Goal: Task Accomplishment & Management: Complete application form

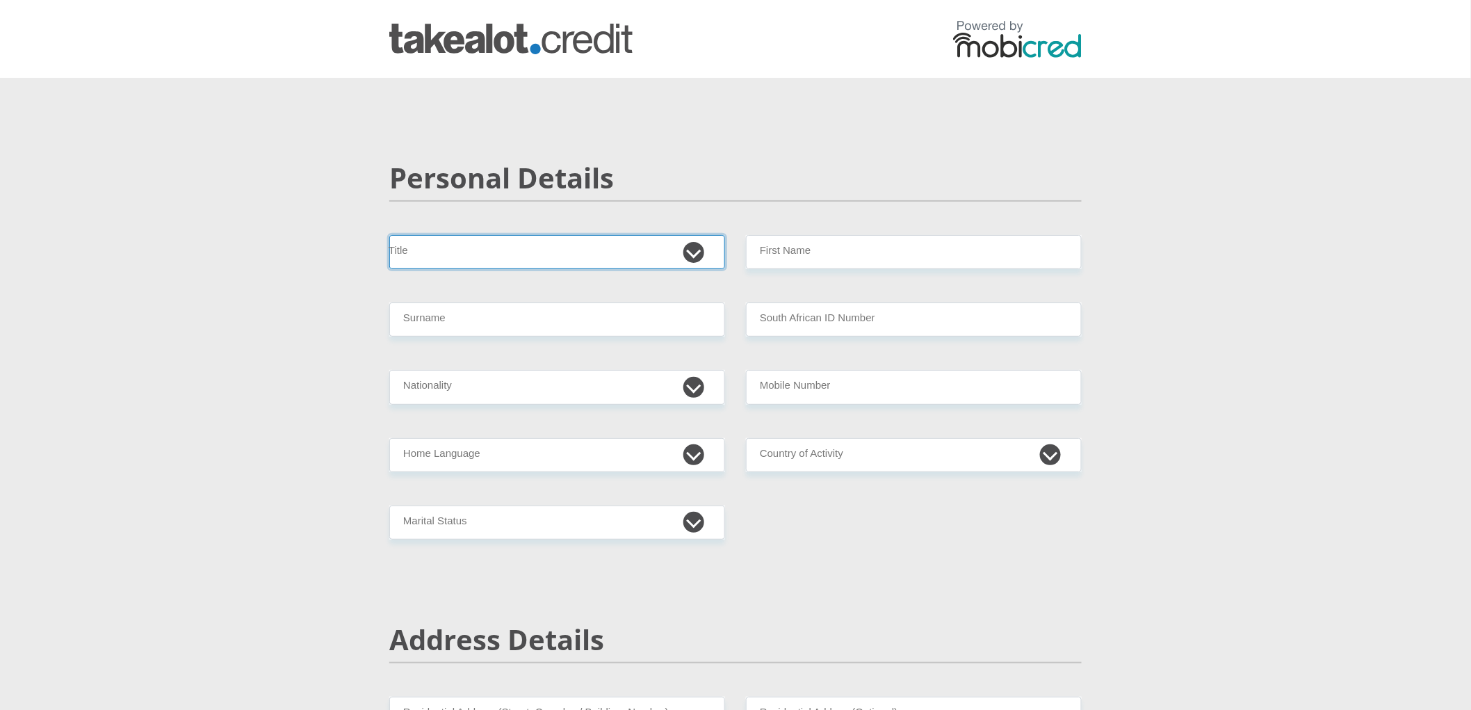
select select "Mr"
click at [389, 235] on select "Mr Ms Mrs Dr Other" at bounding box center [557, 252] width 336 height 34
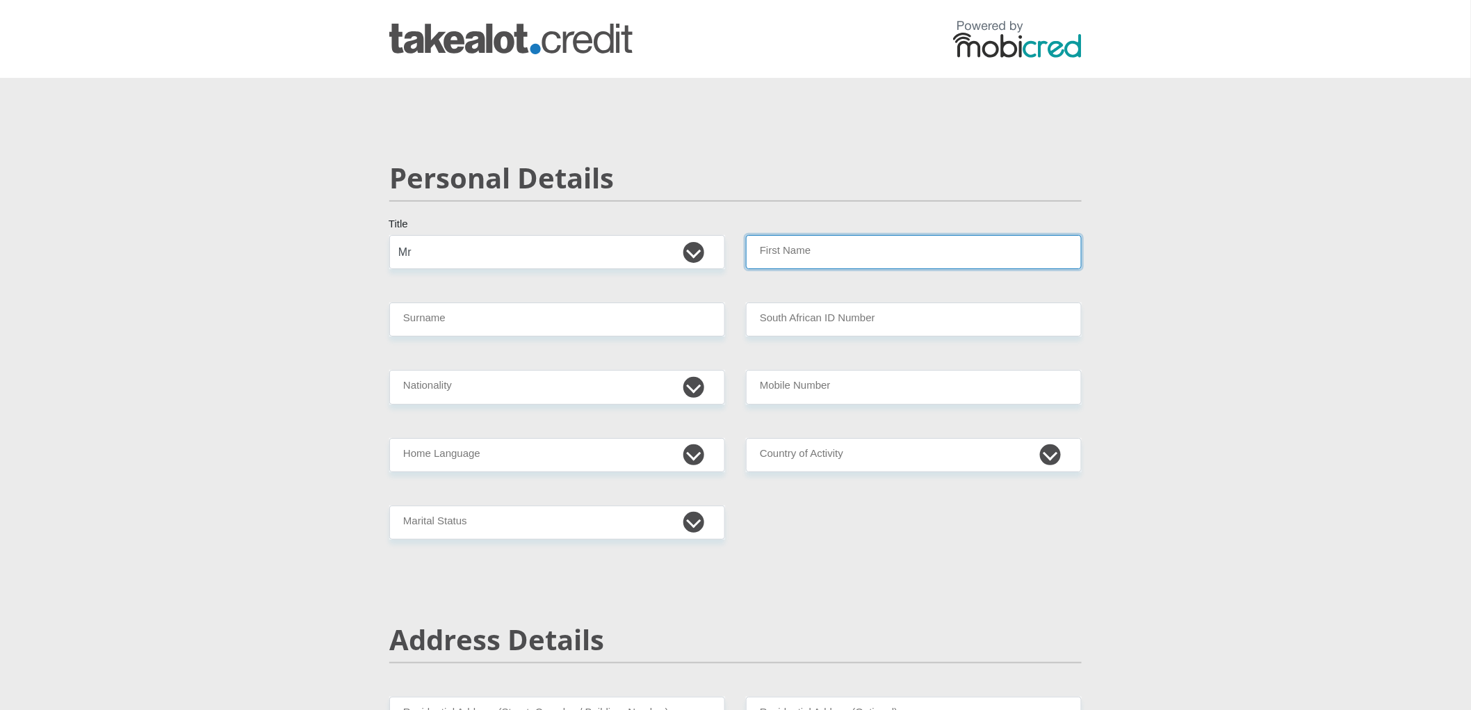
click at [809, 259] on input "First Name" at bounding box center [914, 252] width 336 height 34
type input "Nicholas"
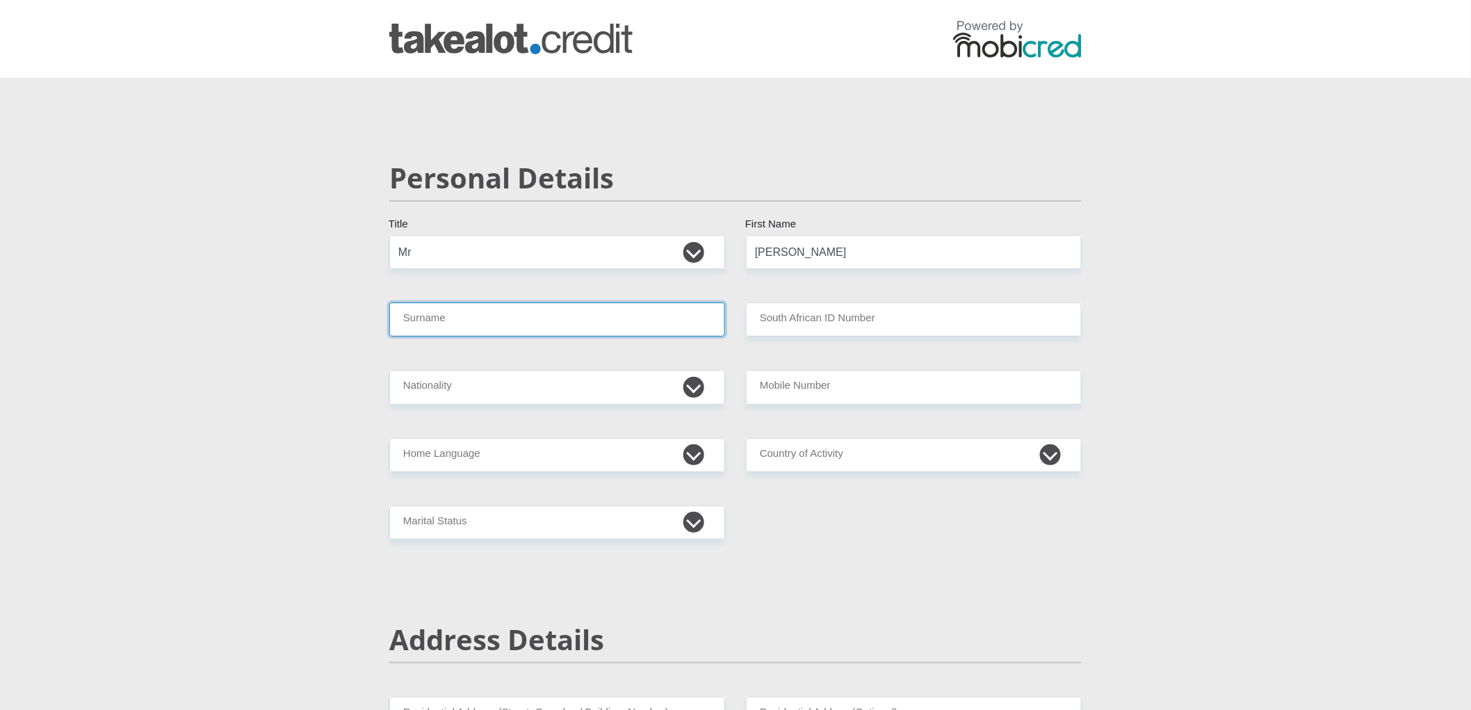
type input "Curtis"
select select "ZAF"
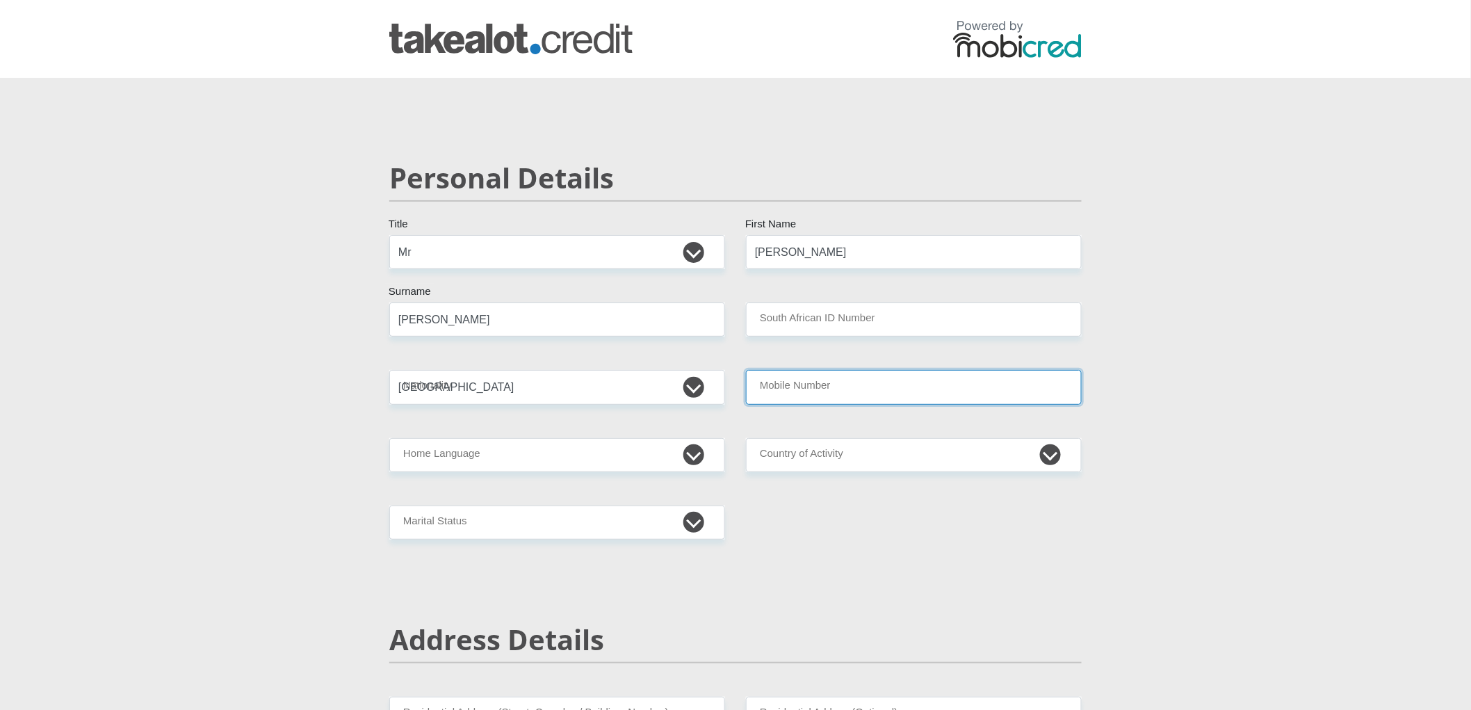
type input "0814549493"
click at [832, 314] on input "South African ID Number" at bounding box center [914, 319] width 336 height 34
type input "9009105258083"
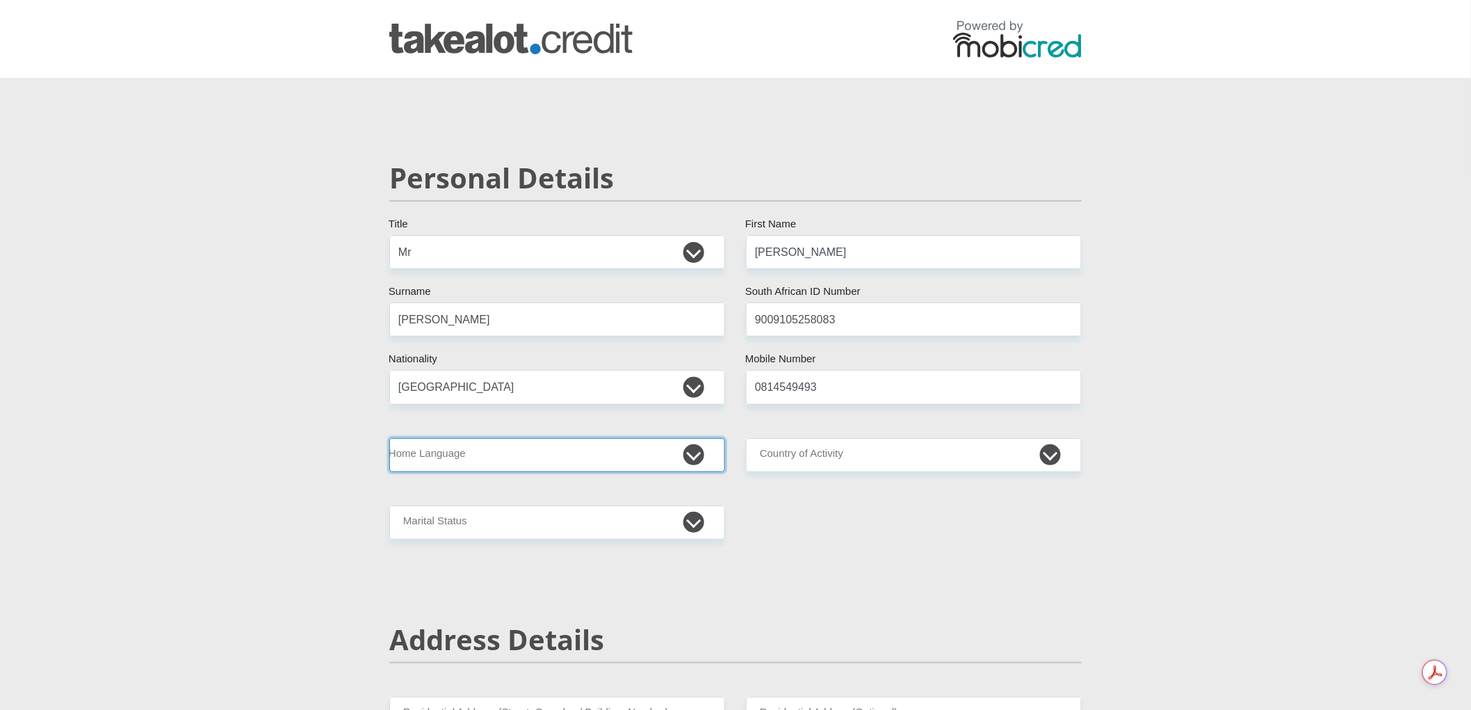
select select "eng"
click at [389, 438] on select "Afrikaans English Sepedi South Ndebele Southern Sotho Swati Tsonga Tswana Venda…" at bounding box center [557, 455] width 336 height 34
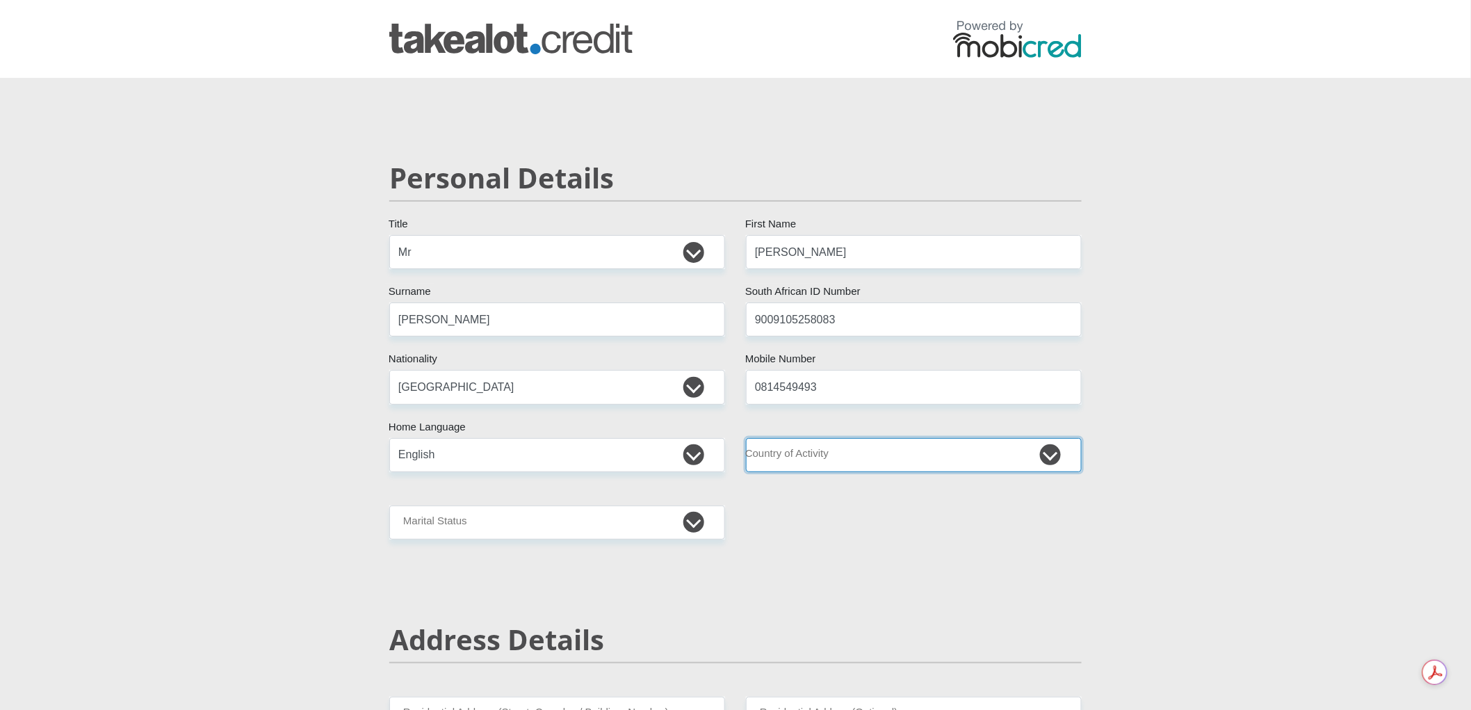
select select "ZAF"
click at [746, 438] on select "South Africa Afghanistan Aland Islands Albania Algeria America Samoa American V…" at bounding box center [914, 455] width 336 height 34
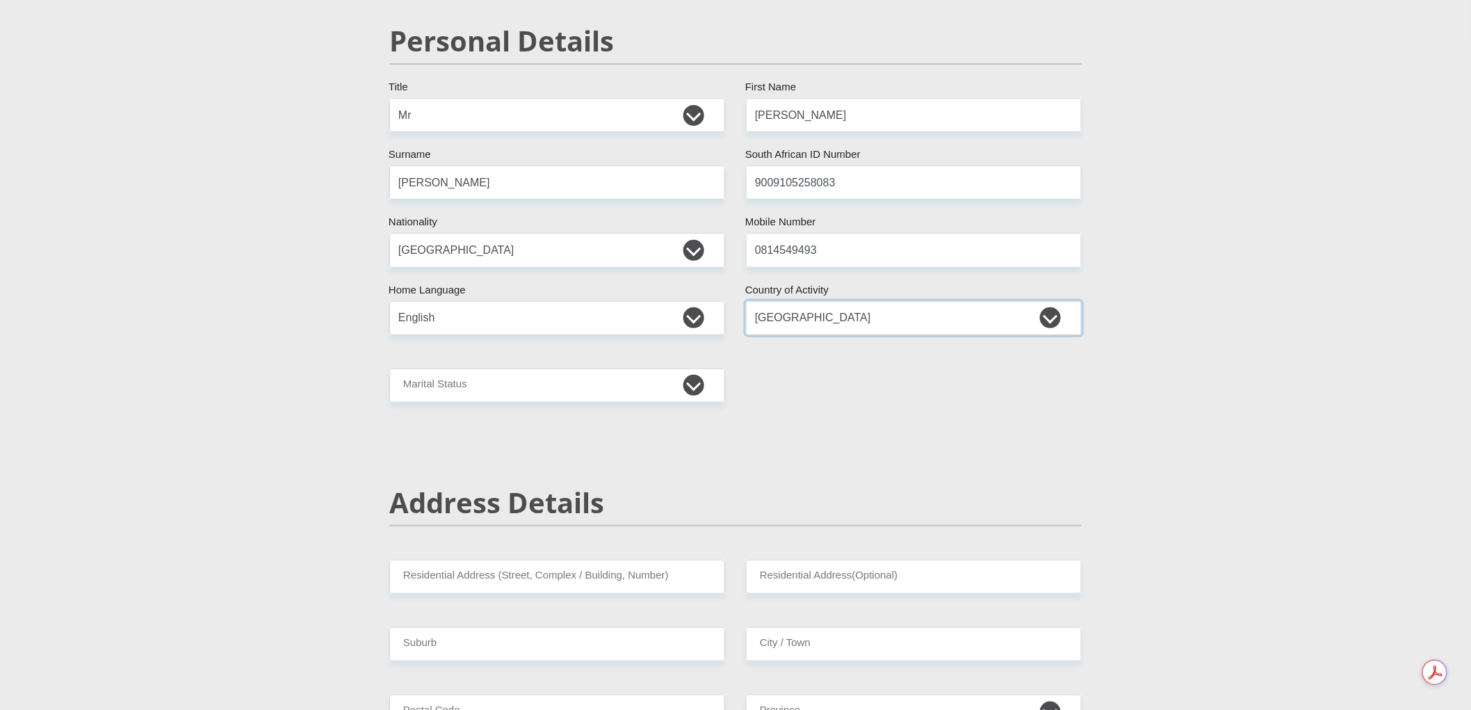
scroll to position [278, 0]
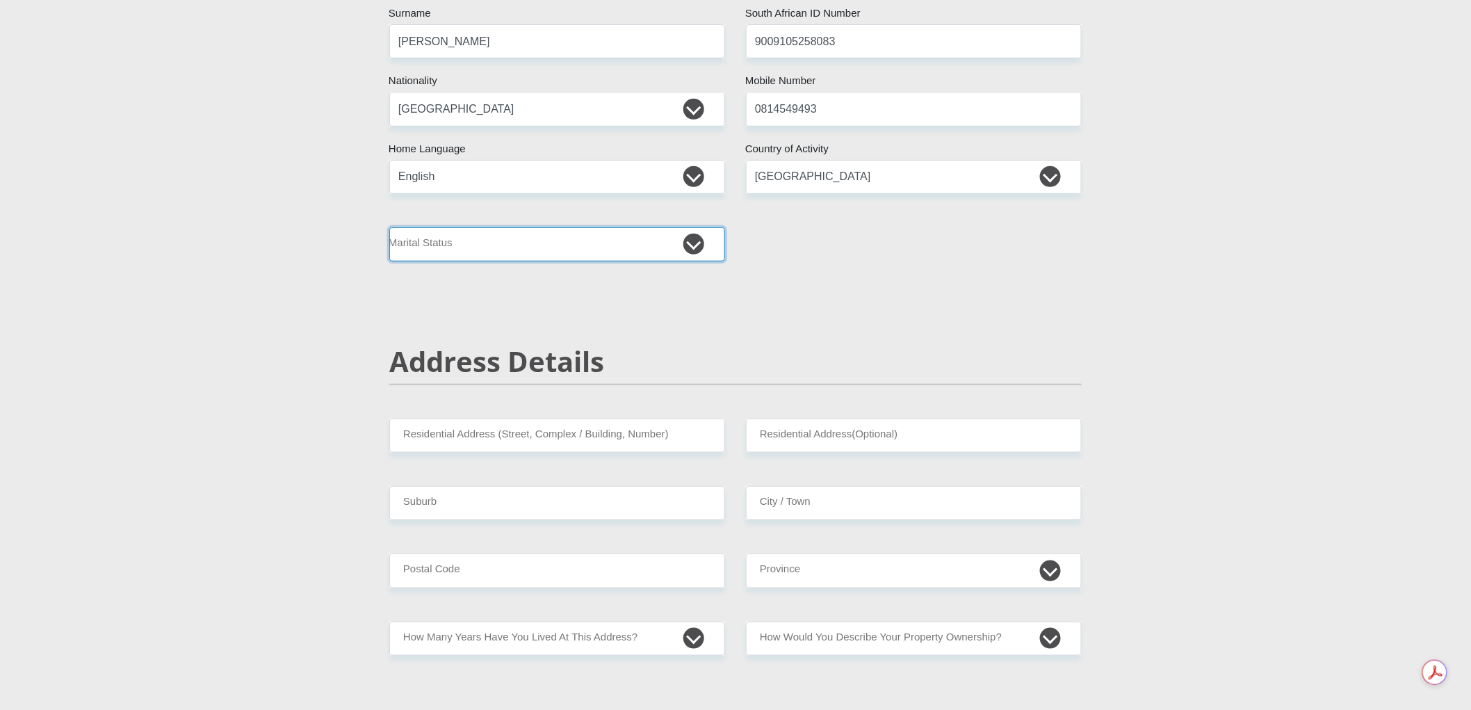
select select "2"
click at [389, 227] on select "Married ANC Single Divorced Widowed Married COP or Customary Law" at bounding box center [557, 244] width 336 height 34
click at [485, 447] on input "Residential Address (Street, Complex / Building, Number)" at bounding box center [557, 436] width 336 height 34
type input "45 Avondale Gardens, Nicholette Street, Diep River"
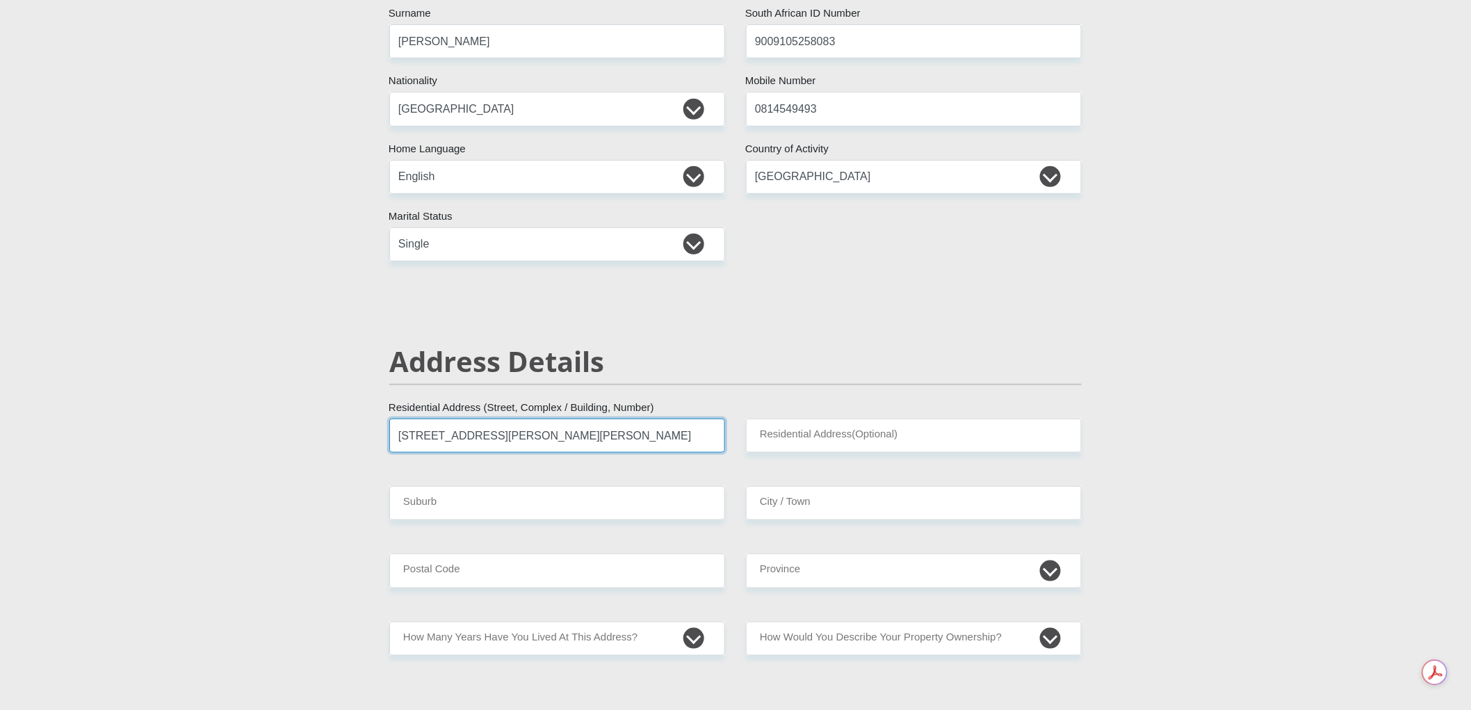
type input "Cape Town"
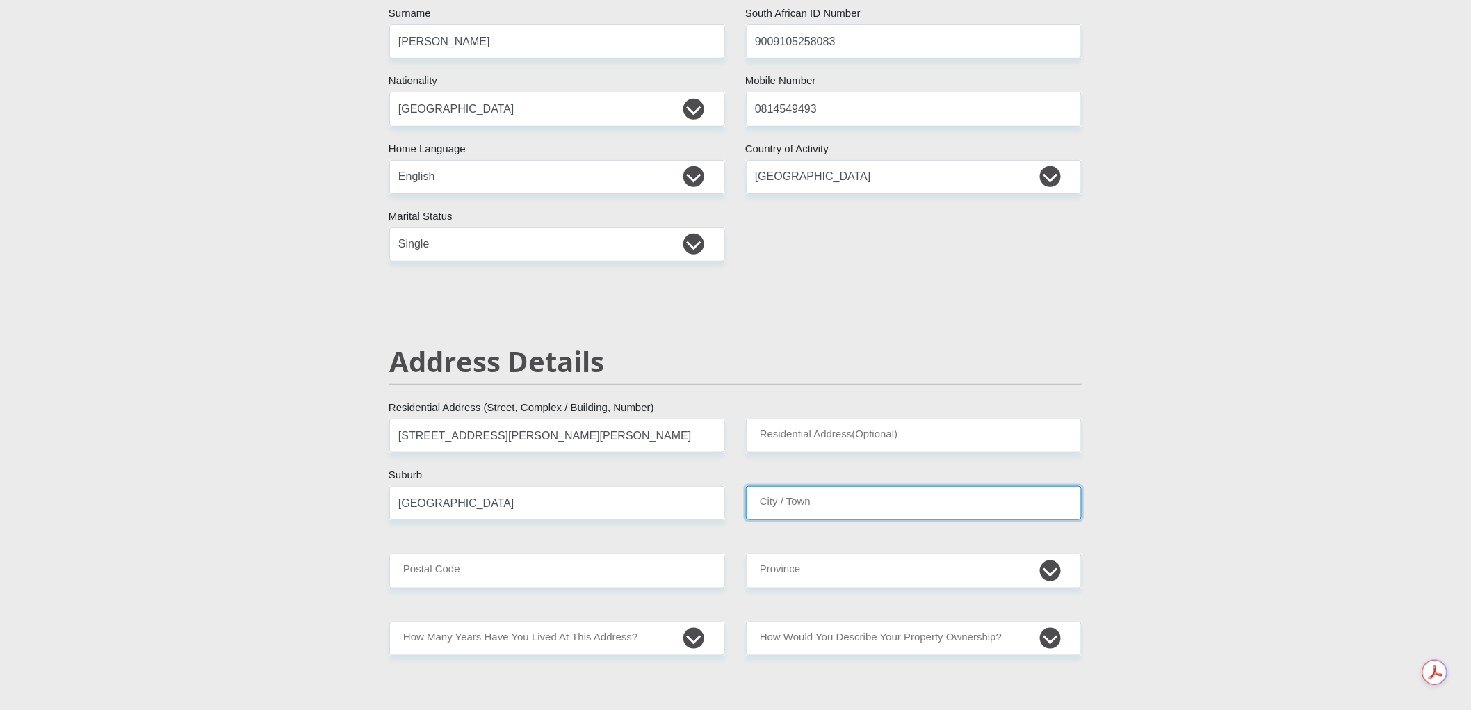
type input "Cape Town"
type input "7800"
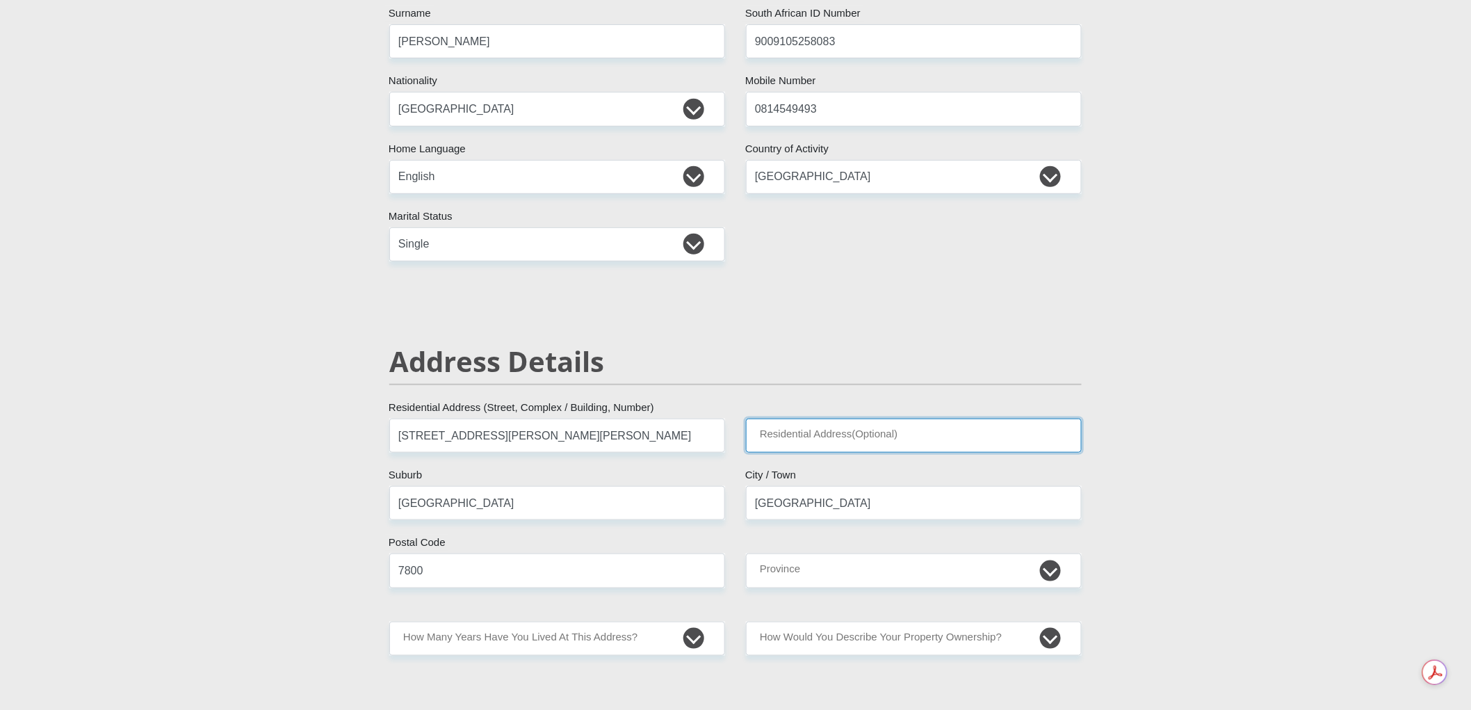
click at [850, 434] on input "Residential Address(Optional)" at bounding box center [914, 436] width 336 height 34
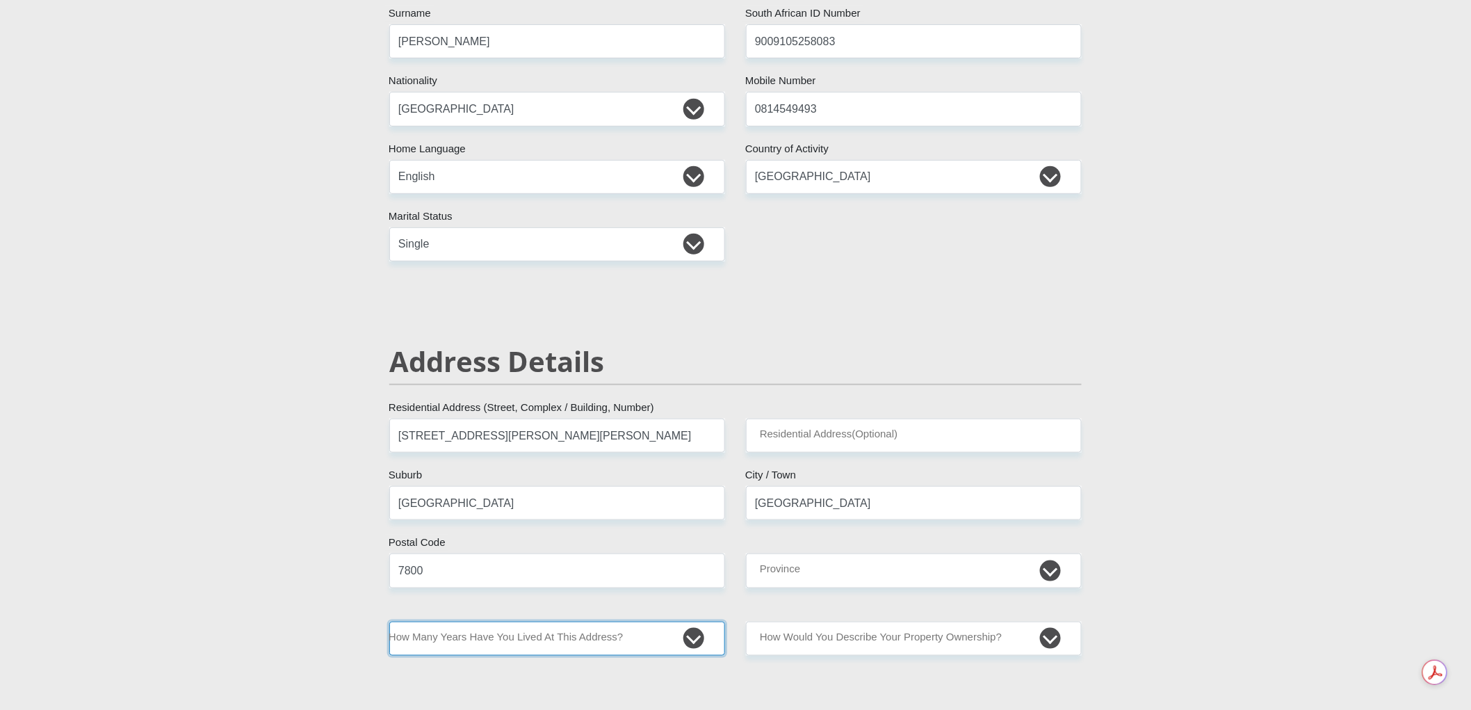
select select "0"
click at [389, 622] on select "less than 1 year 1-3 years 3-5 years 5+ years" at bounding box center [557, 639] width 336 height 34
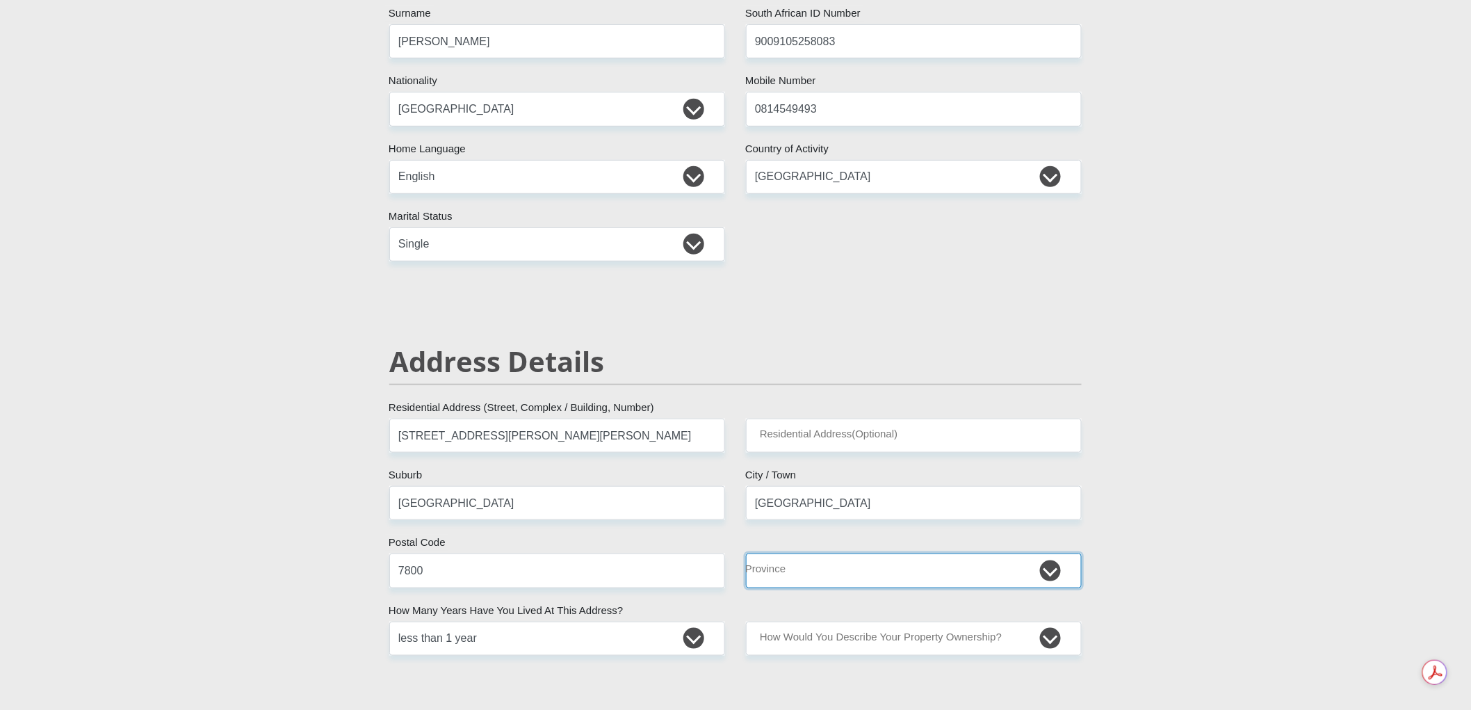
select select "Western Cape"
click at [746, 554] on select "Eastern Cape Free State Gauteng KwaZulu-Natal Limpopo Mpumalanga Northern Cape …" at bounding box center [914, 571] width 336 height 34
select select "Rented"
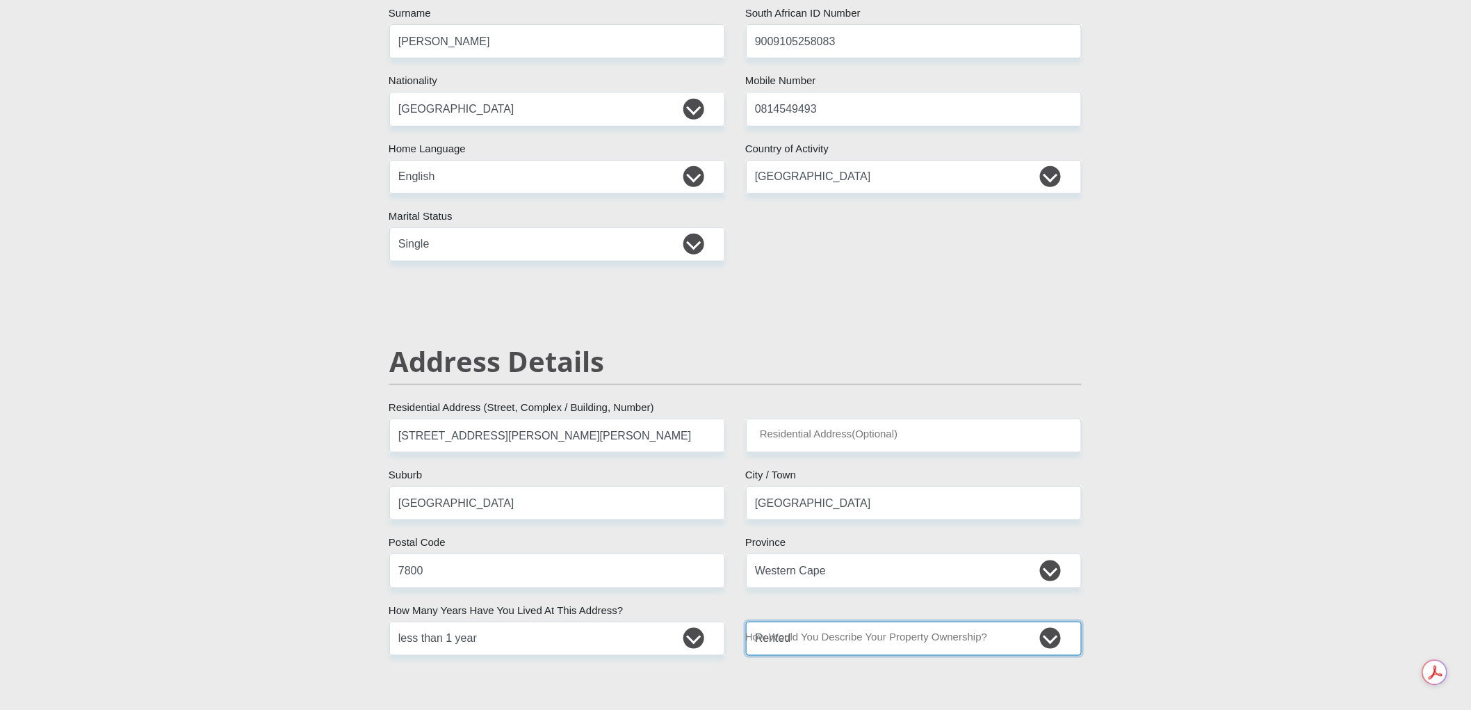
click at [746, 622] on select "Owned Rented Family Owned Company Dwelling" at bounding box center [914, 639] width 336 height 34
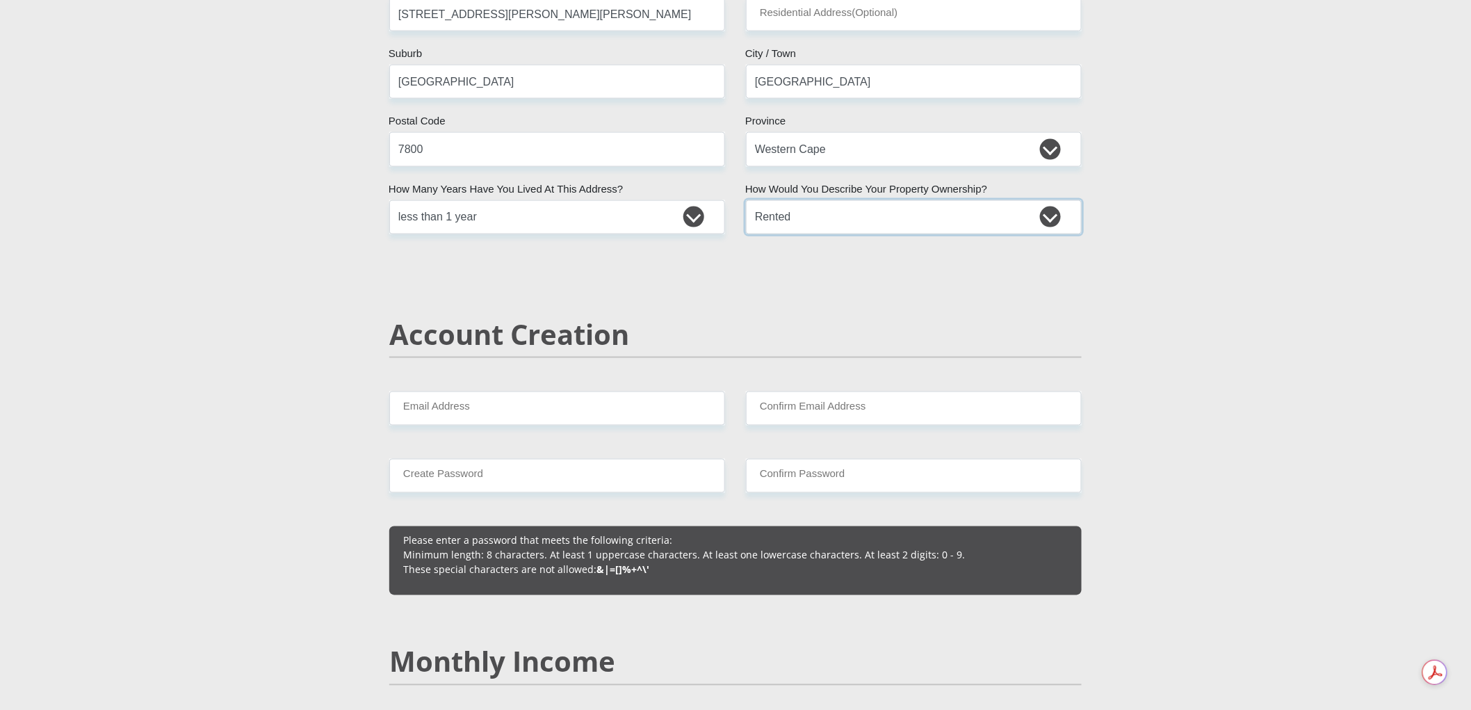
scroll to position [741, 0]
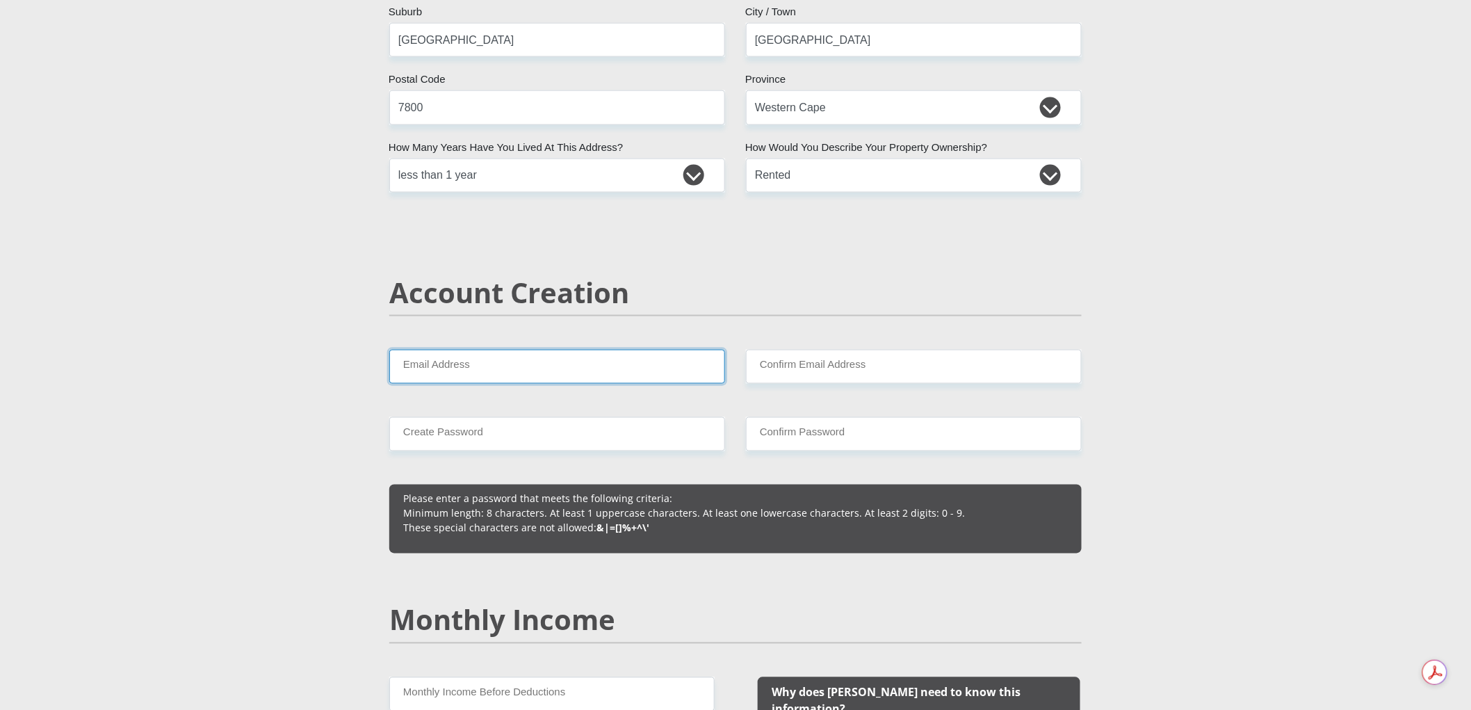
click at [428, 358] on input "Email Address" at bounding box center [557, 367] width 336 height 34
type input "nicky.nickycurtis@gmail.com"
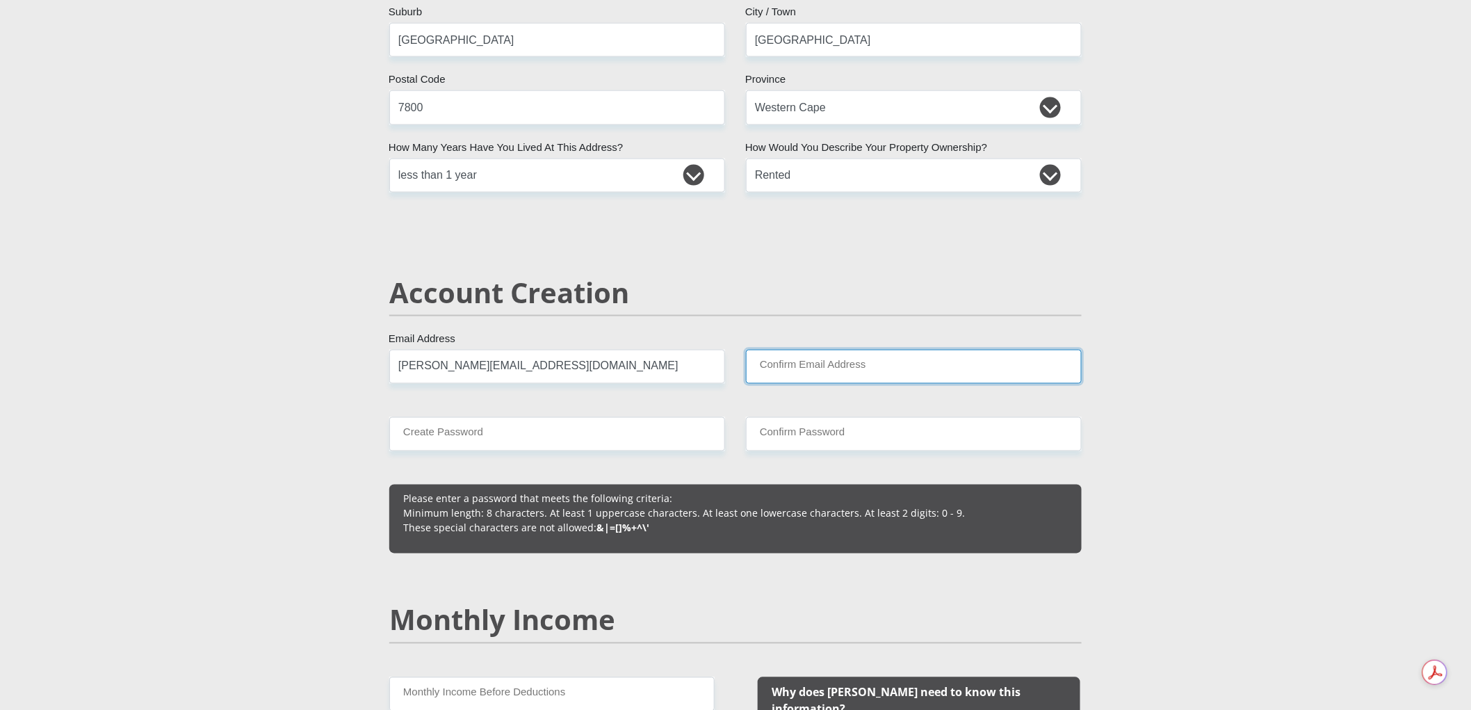
type input "nicky.nickycurtis@gmail.com"
type input "0814549493"
type input "Nicholas"
type input "Curtis"
click at [496, 442] on input "Create Password" at bounding box center [557, 434] width 336 height 34
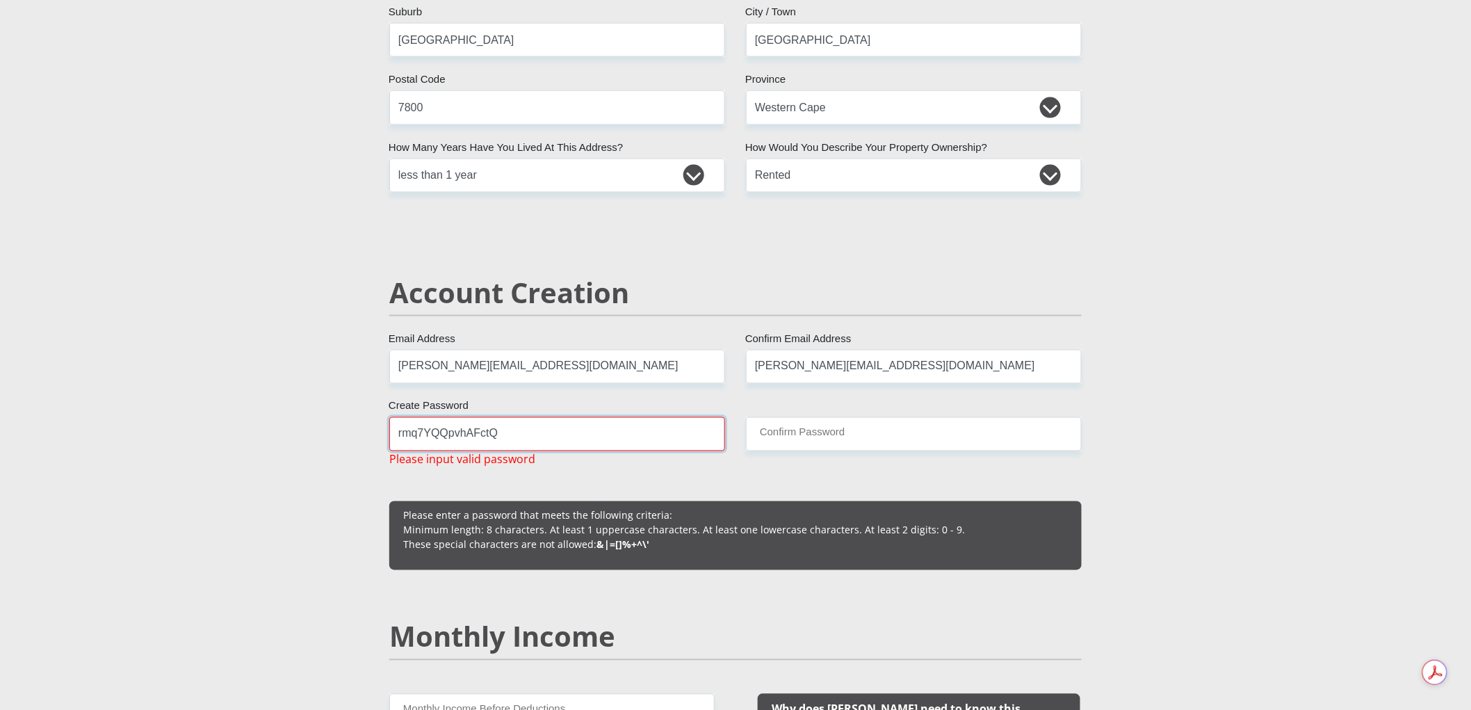
drag, startPoint x: 531, startPoint y: 427, endPoint x: 473, endPoint y: 420, distance: 58.8
click at [473, 420] on input "rmq7YQQpvhAFctQ" at bounding box center [557, 434] width 336 height 34
click at [808, 435] on input "Confirm Password" at bounding box center [914, 434] width 336 height 34
click at [534, 436] on input "rmq7YQQpvhAFctQ" at bounding box center [557, 434] width 336 height 34
click at [466, 562] on div "Please enter a password that meets the following criteria: Minimum length: 8 ch…" at bounding box center [735, 535] width 693 height 69
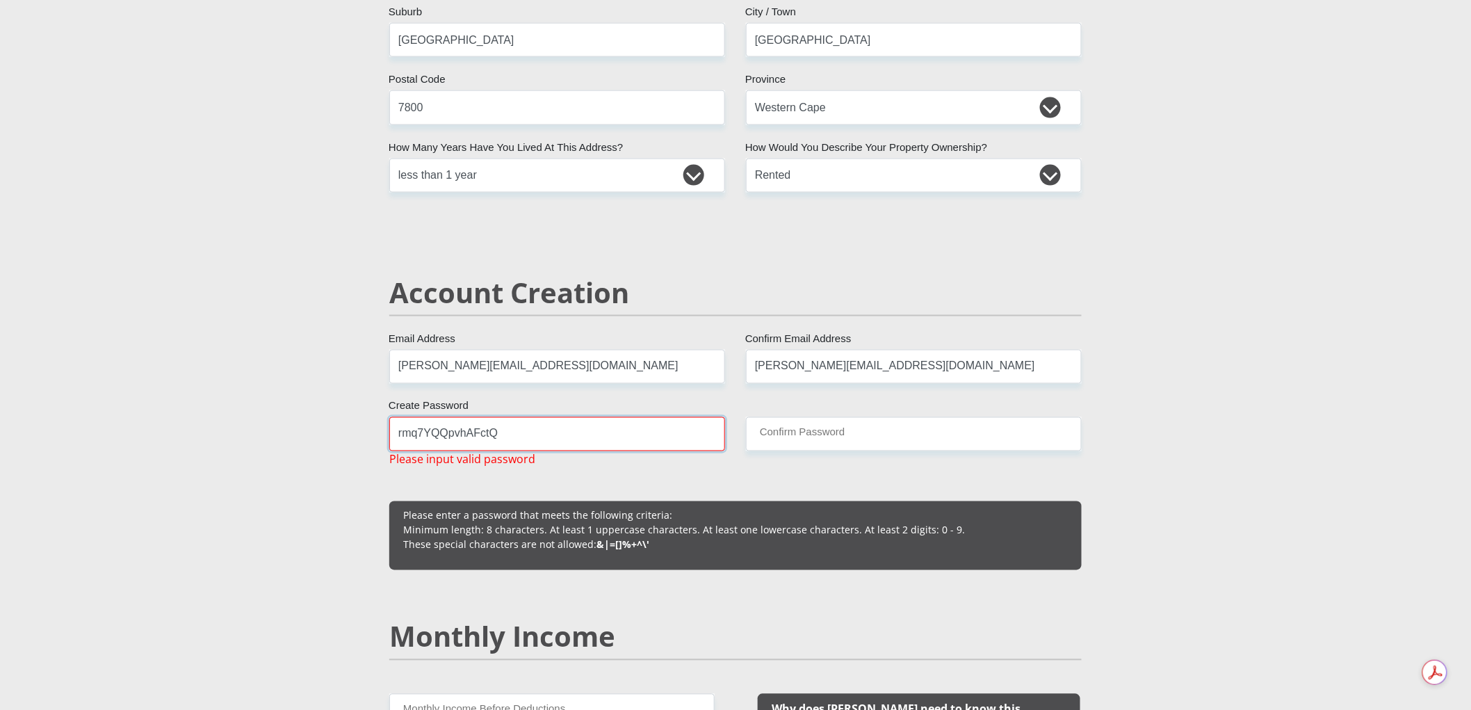
click at [554, 436] on input "rmq7YQQpvhAFctQ" at bounding box center [557, 434] width 336 height 34
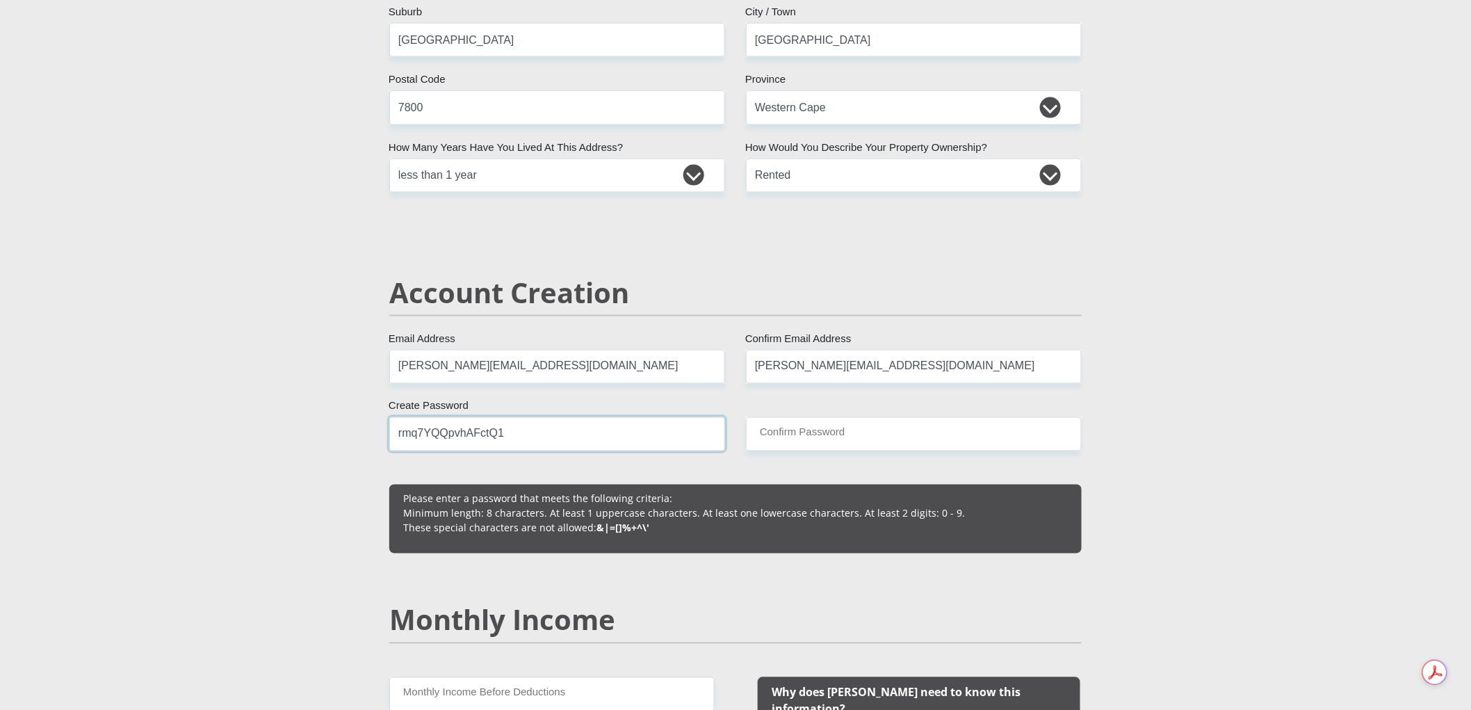
drag, startPoint x: 547, startPoint y: 435, endPoint x: 269, endPoint y: 443, distance: 277.6
type input "rmq7YQQpvhAFctQ1"
click at [845, 430] on input "Confirm Password" at bounding box center [914, 434] width 336 height 34
paste input "rmq7YQQpvhAFctQ1"
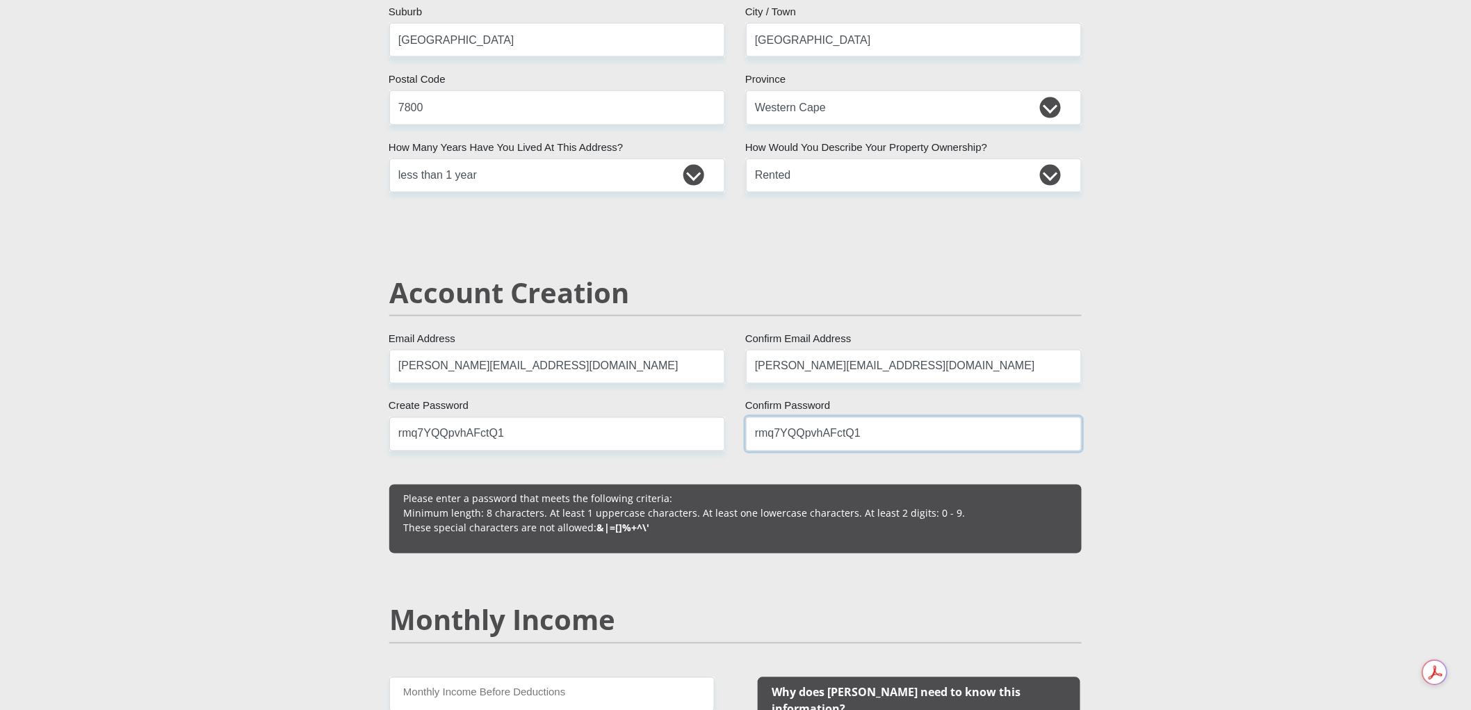
type input "rmq7YQQpvhAFctQ1"
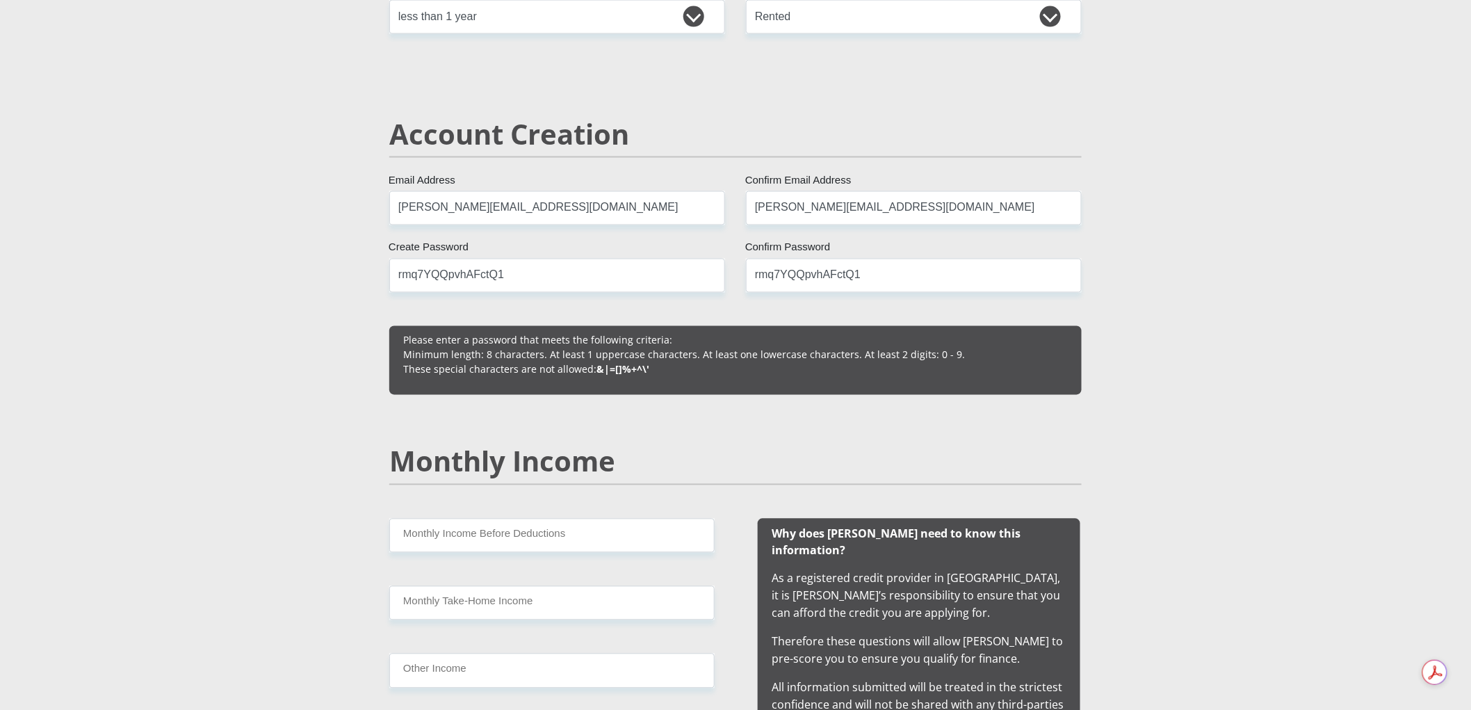
scroll to position [1113, 0]
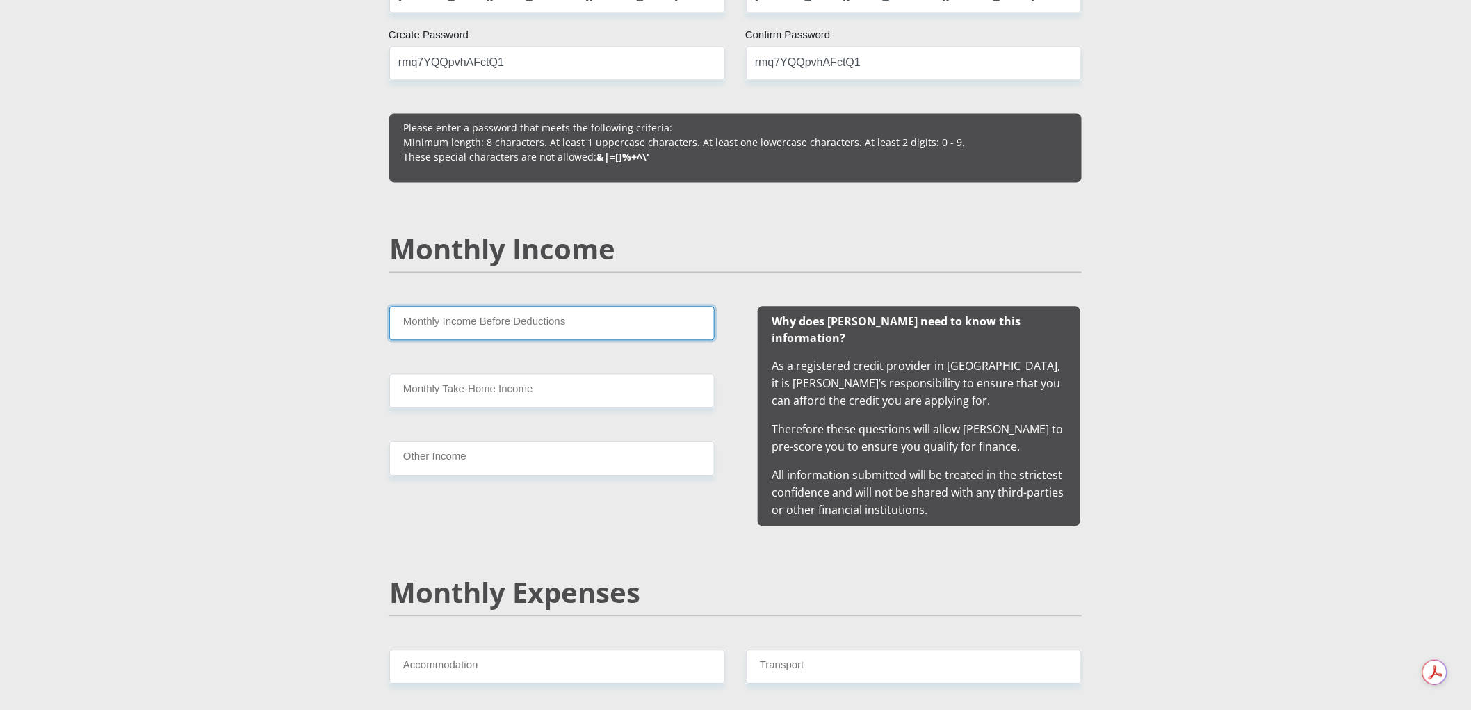
click at [497, 332] on input "Monthly Income Before Deductions" at bounding box center [551, 323] width 325 height 34
type input "36500"
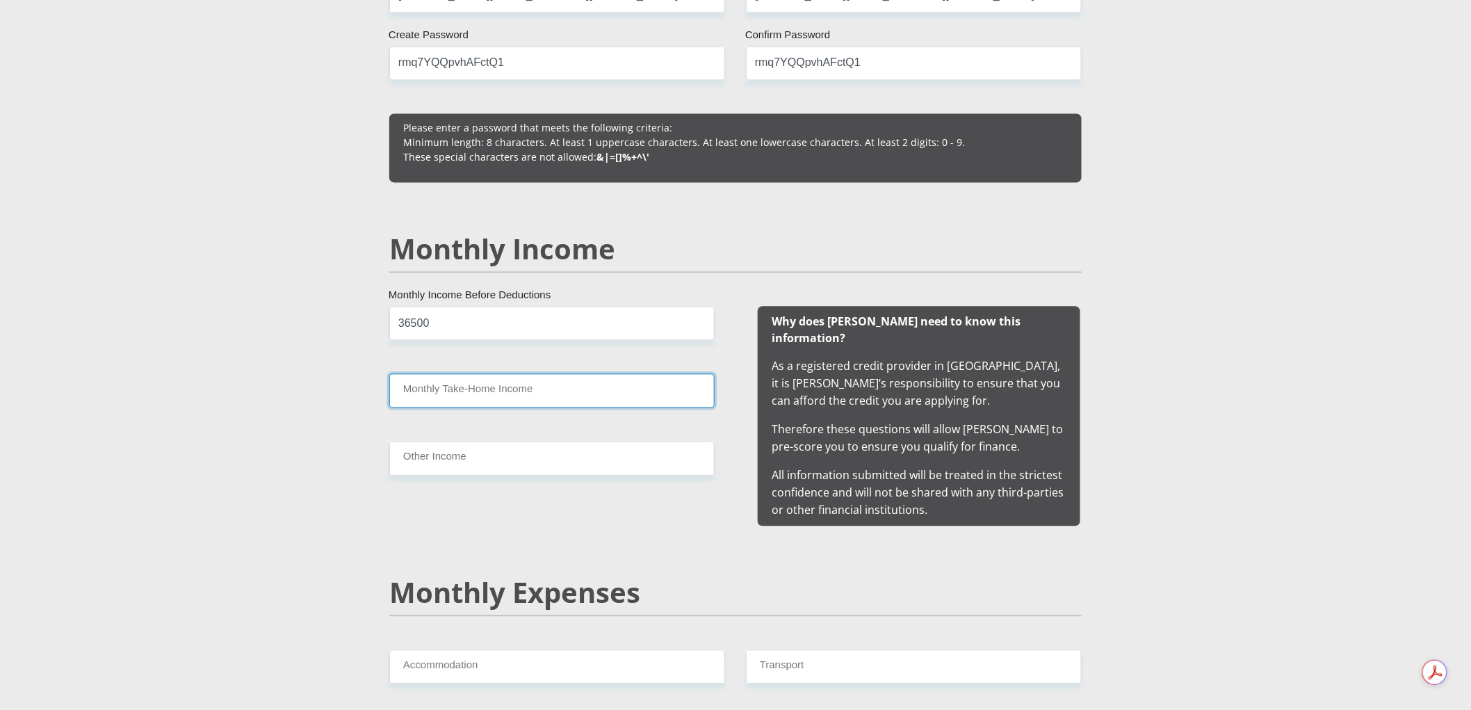
click at [439, 399] on input "Monthly Take-Home Income" at bounding box center [551, 390] width 325 height 34
type input "29500"
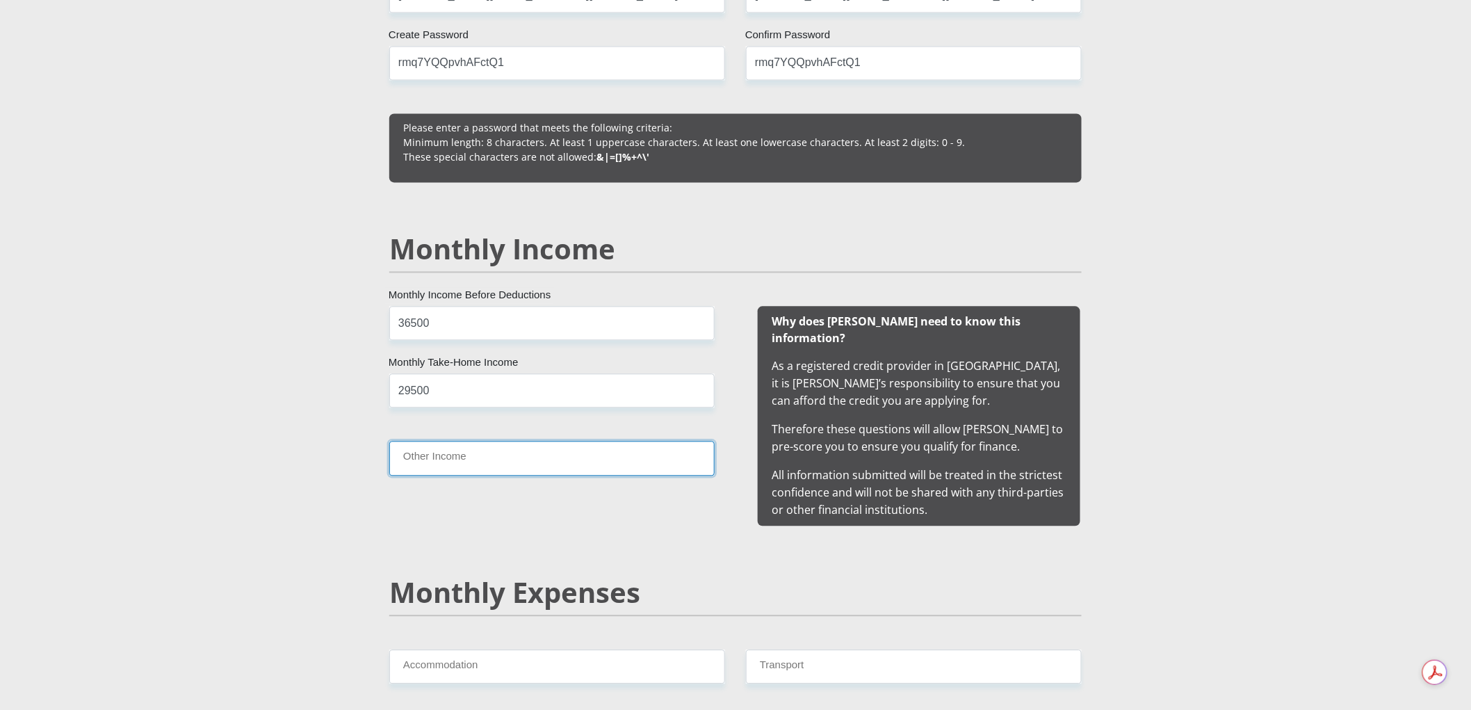
click at [451, 461] on input "Other Income" at bounding box center [551, 458] width 325 height 34
type input "0"
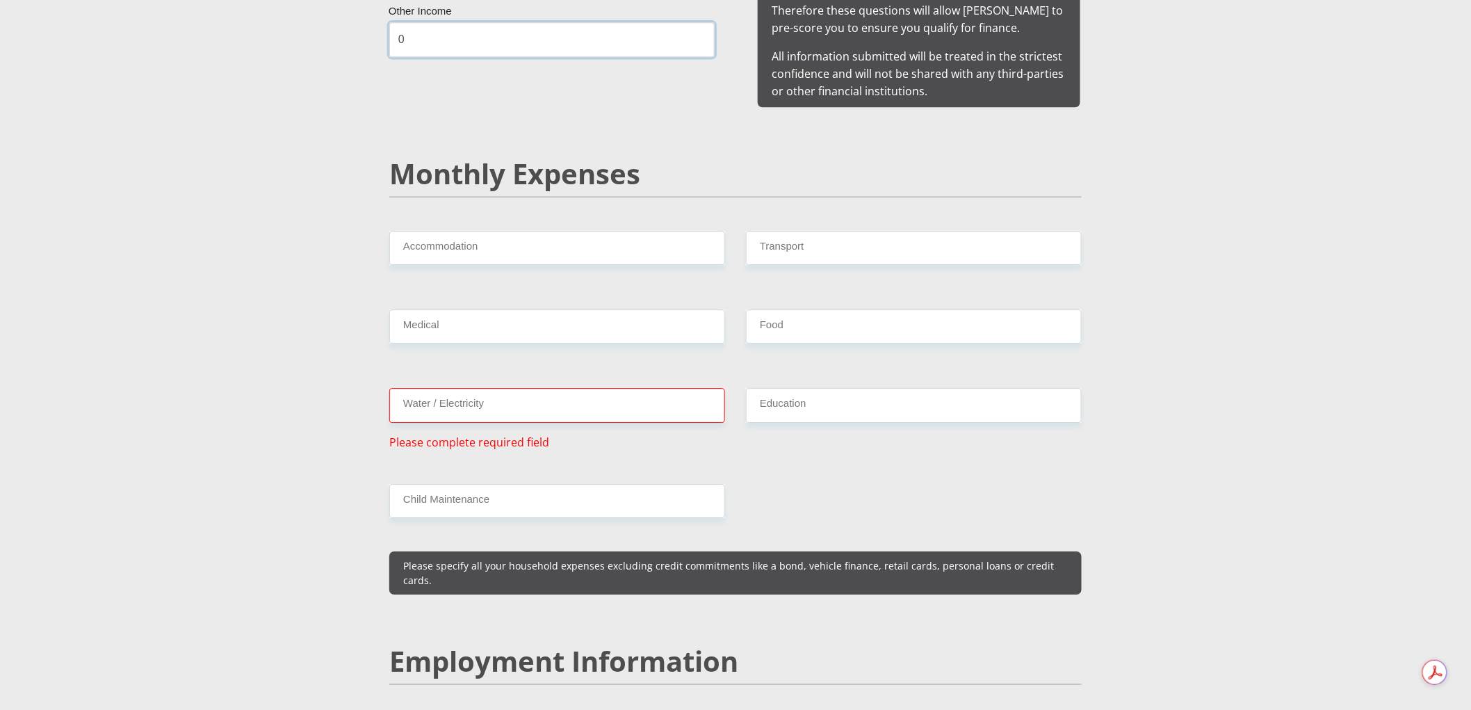
scroll to position [1576, 0]
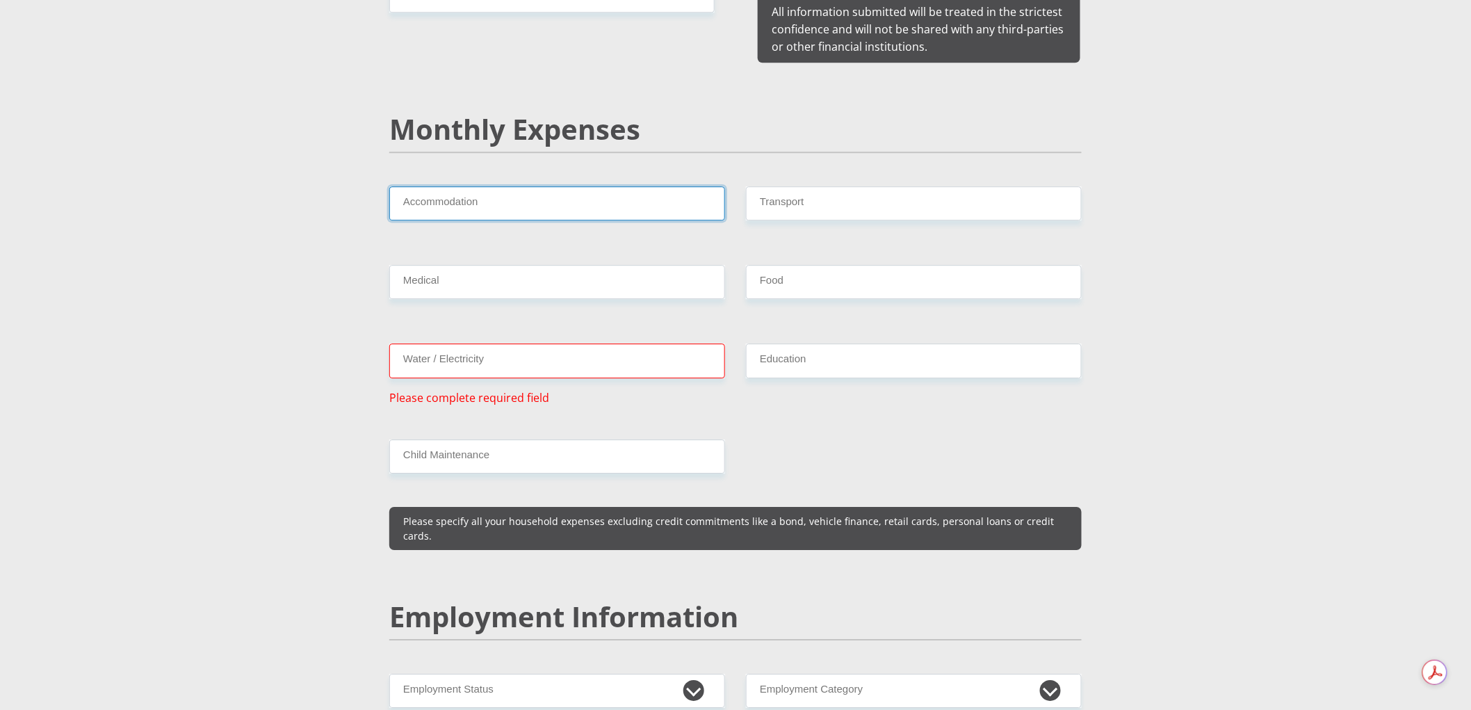
click at [483, 186] on input "Accommodation" at bounding box center [557, 203] width 336 height 34
type input "9800"
click at [809, 186] on input "Transport" at bounding box center [914, 203] width 336 height 34
type input "1000"
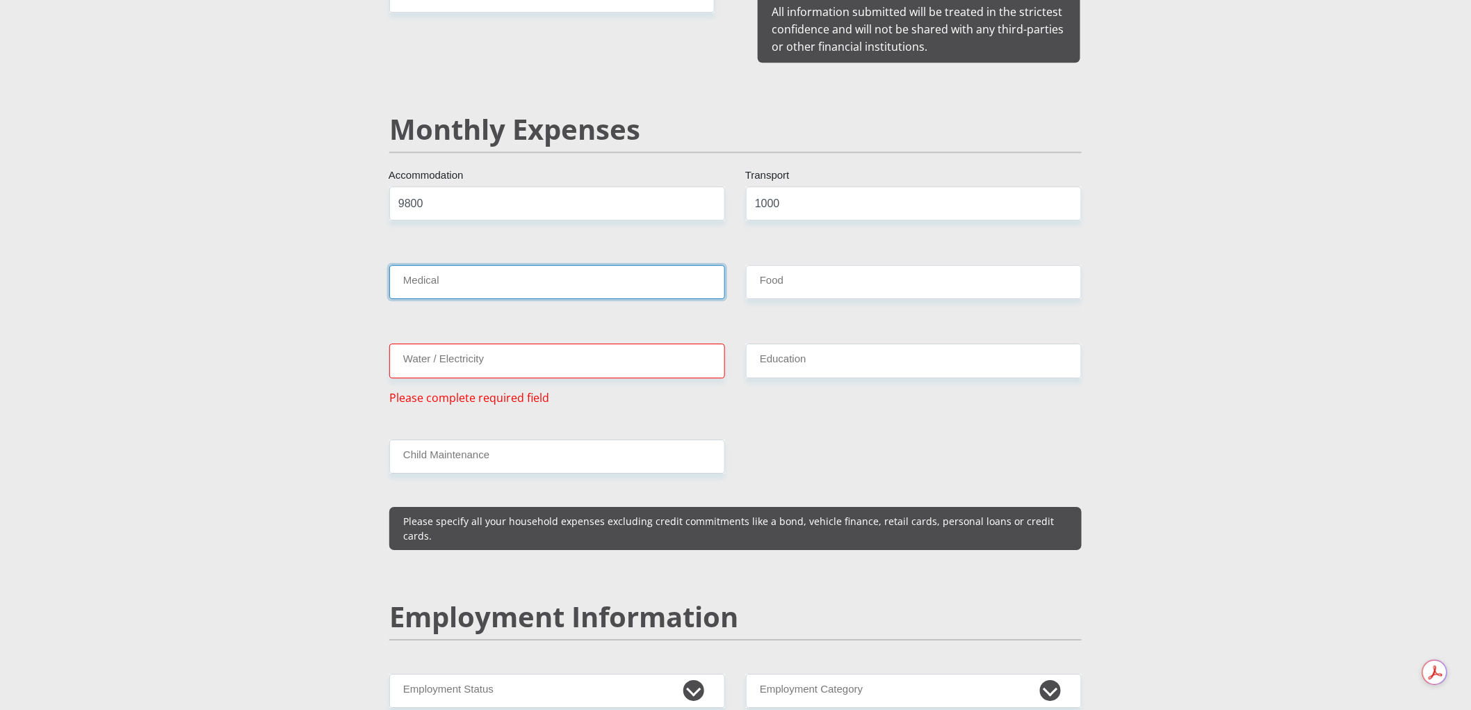
click at [658, 272] on input "Medical" at bounding box center [557, 282] width 336 height 34
type input "0"
type input "625"
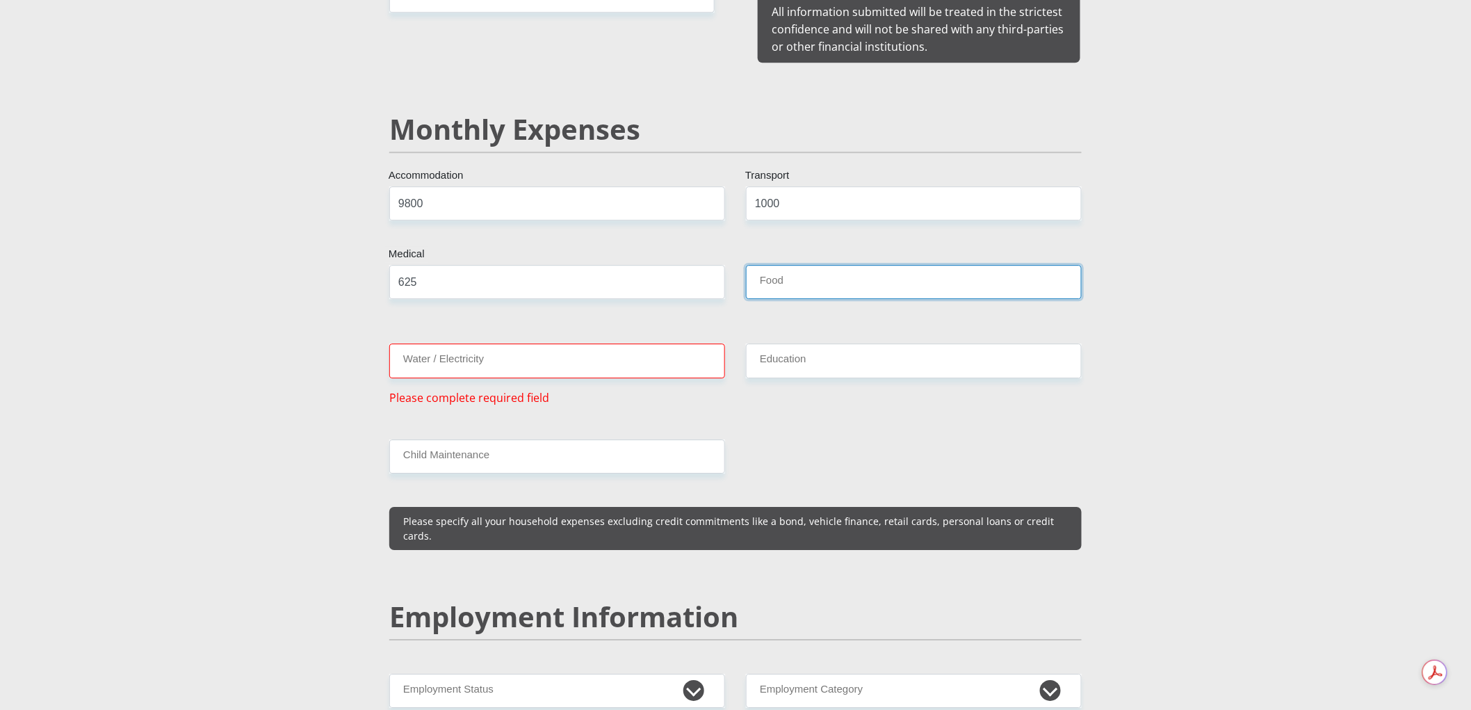
click at [797, 272] on input "Food" at bounding box center [914, 282] width 336 height 34
type input "3000"
click at [609, 344] on input "Water / Electricity" at bounding box center [557, 361] width 336 height 34
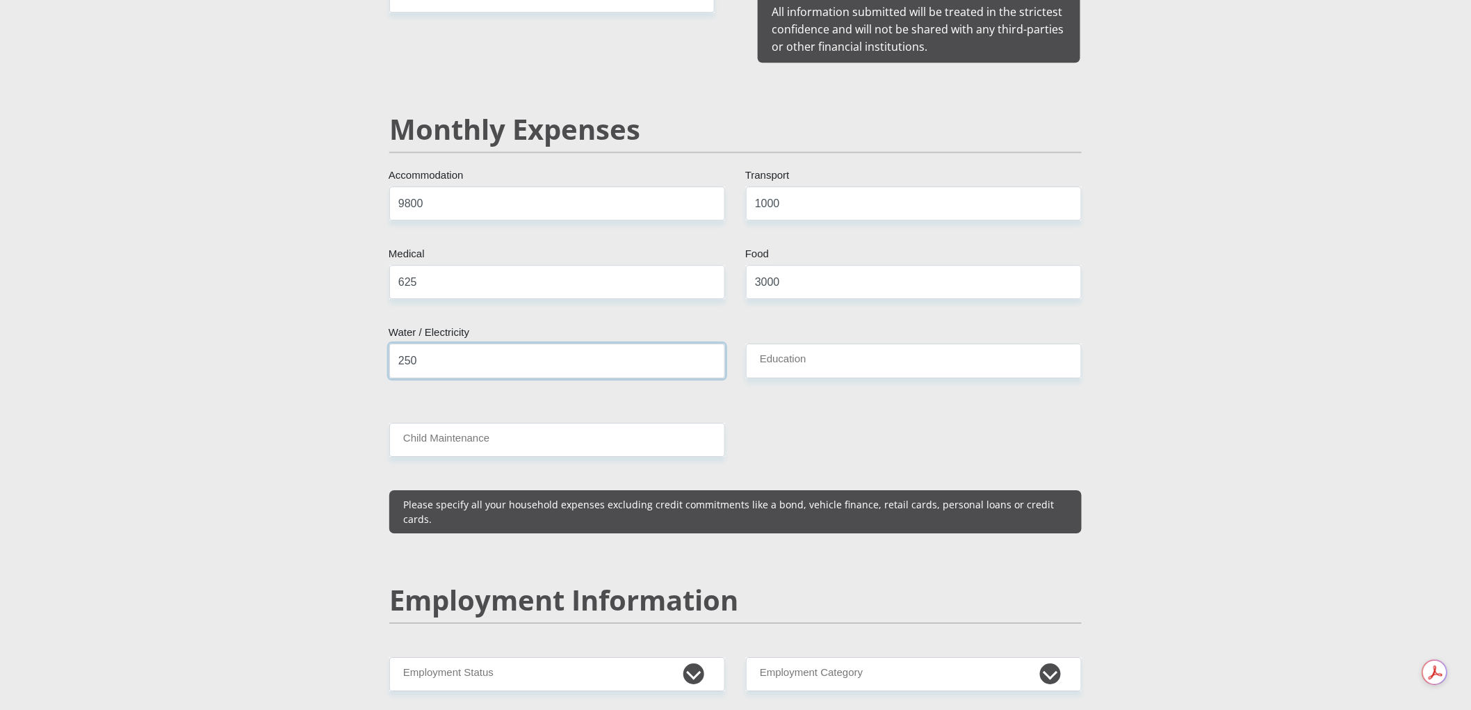
type input "250"
click at [893, 352] on input "Education" at bounding box center [914, 361] width 336 height 34
type input "5000"
click at [426, 423] on input "Child Maintenance" at bounding box center [557, 440] width 336 height 34
type input "0"
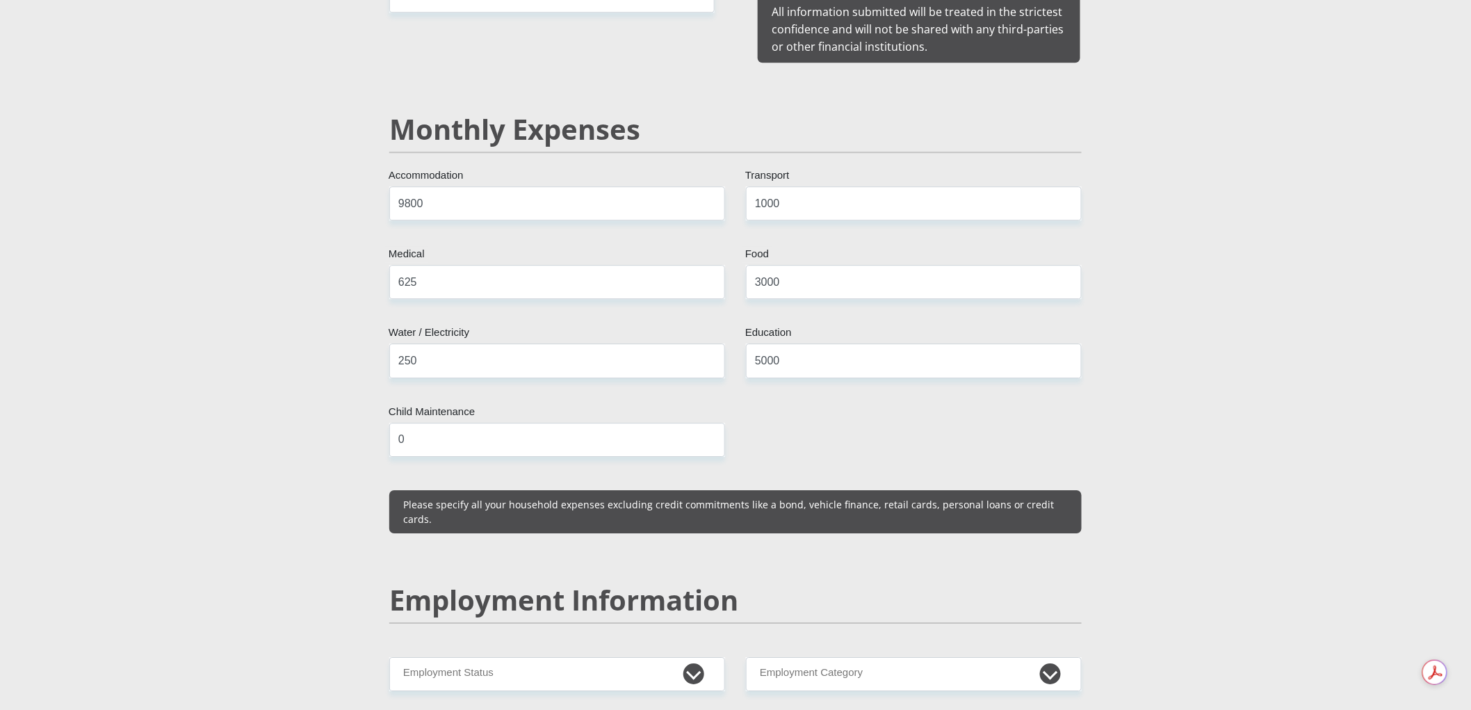
click at [863, 409] on div "Mr Ms Mrs Dr Other Title Nicholas First Name Curtis Surname 9009105258083 South…" at bounding box center [735, 642] width 713 height 3966
click at [453, 423] on input "0" at bounding box center [557, 440] width 336 height 34
click at [904, 407] on div "Mr Ms Mrs Dr Other Title Nicholas First Name Curtis Surname 9009105258083 South…" at bounding box center [735, 642] width 713 height 3966
click at [438, 424] on input "3000" at bounding box center [557, 440] width 336 height 34
type input "3"
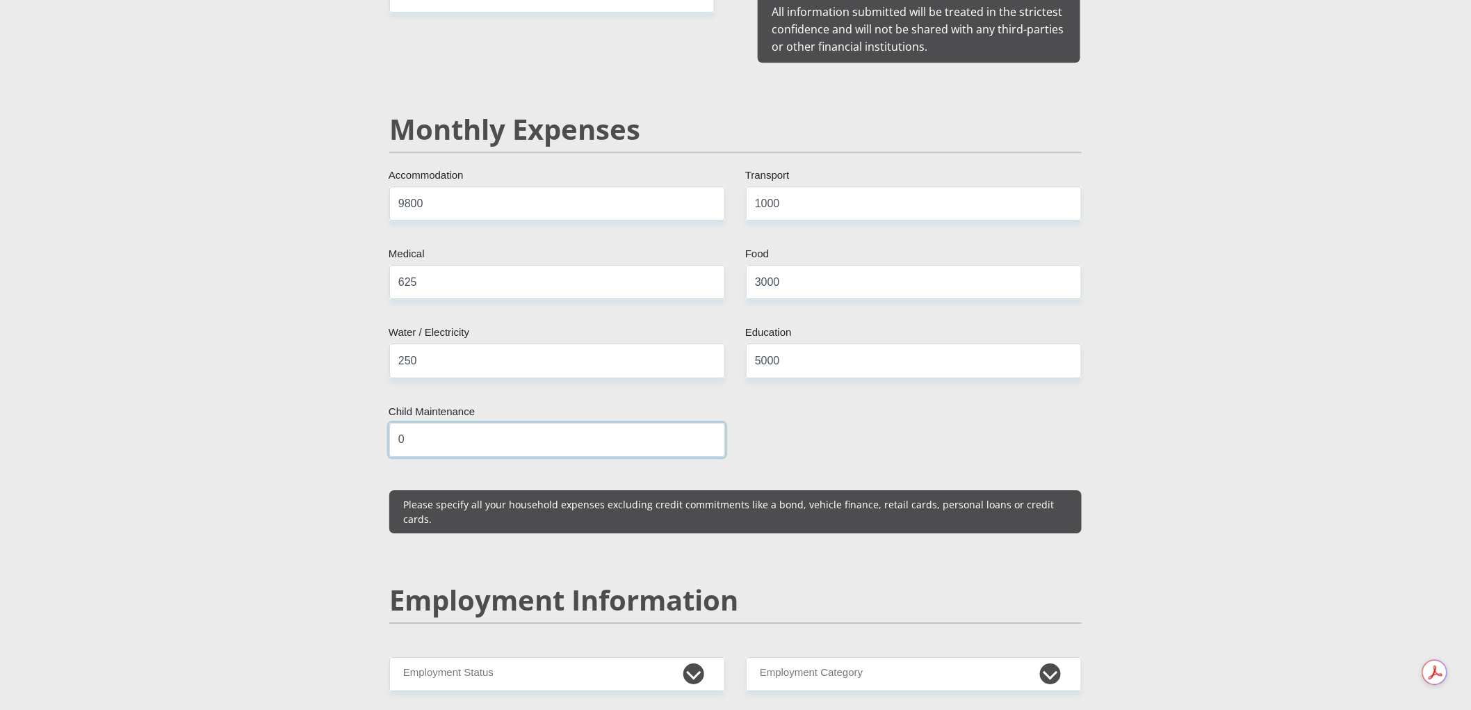
type input "0"
click at [887, 411] on div "Mr Ms Mrs Dr Other Title Nicholas First Name Curtis Surname 9009105258083 South…" at bounding box center [735, 642] width 713 height 3966
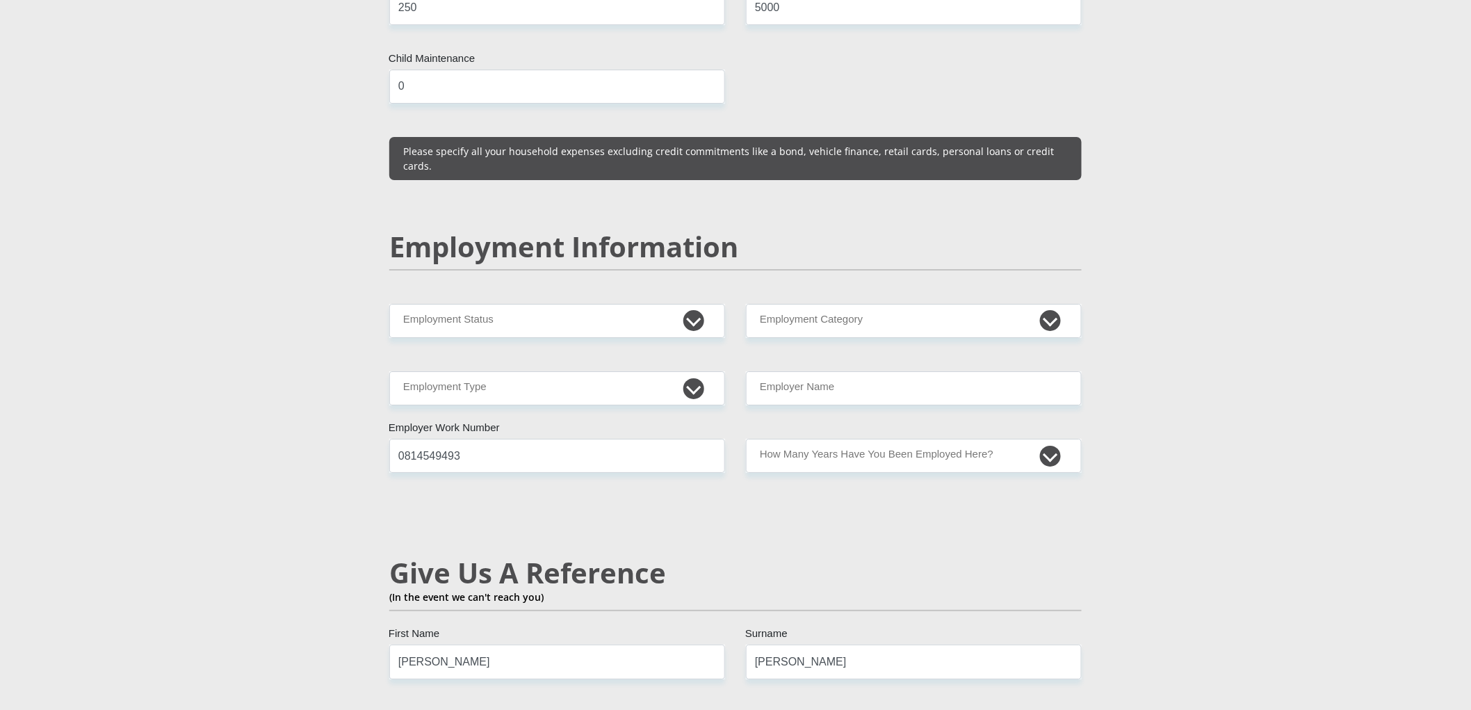
scroll to position [1947, 0]
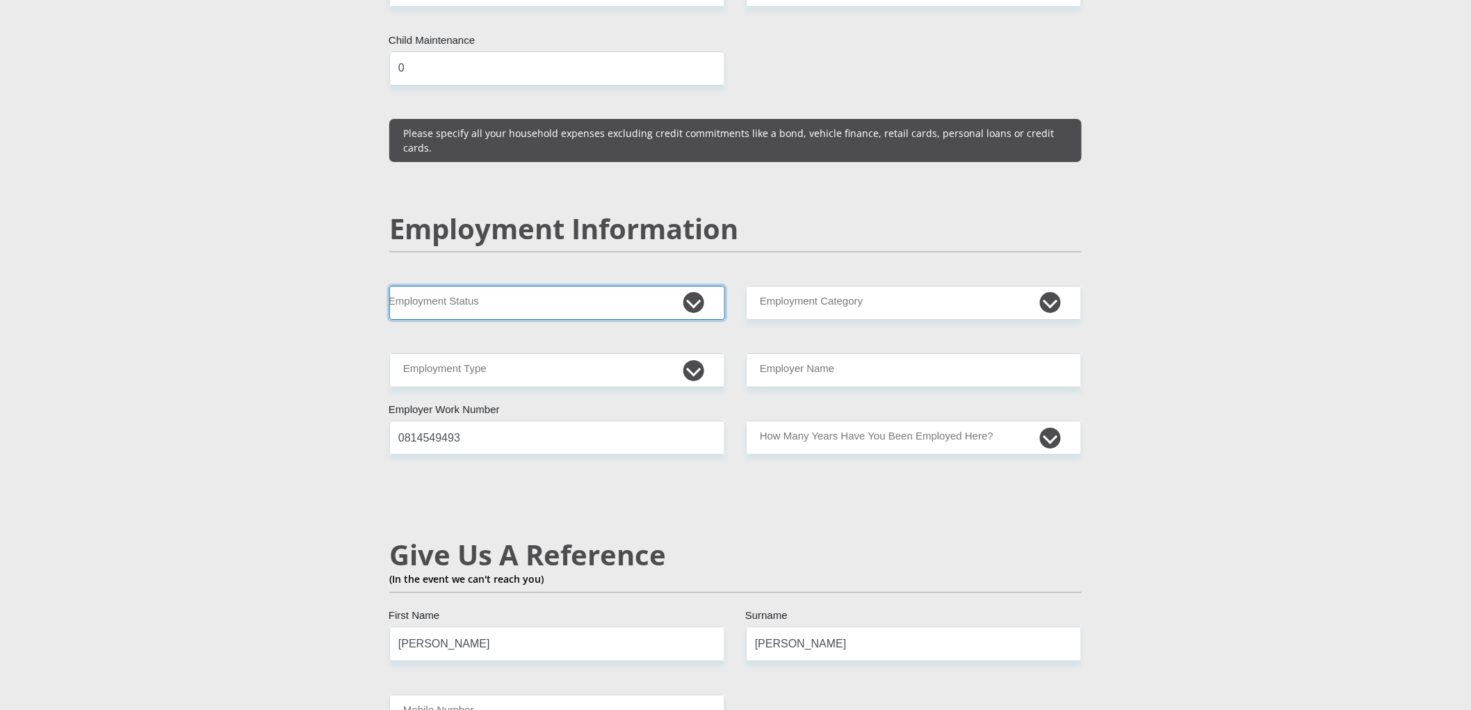
select select "1"
click at [389, 286] on select "Permanent/Full-time Part-time/Casual Contract Worker Self-Employed Housewife Re…" at bounding box center [557, 303] width 336 height 34
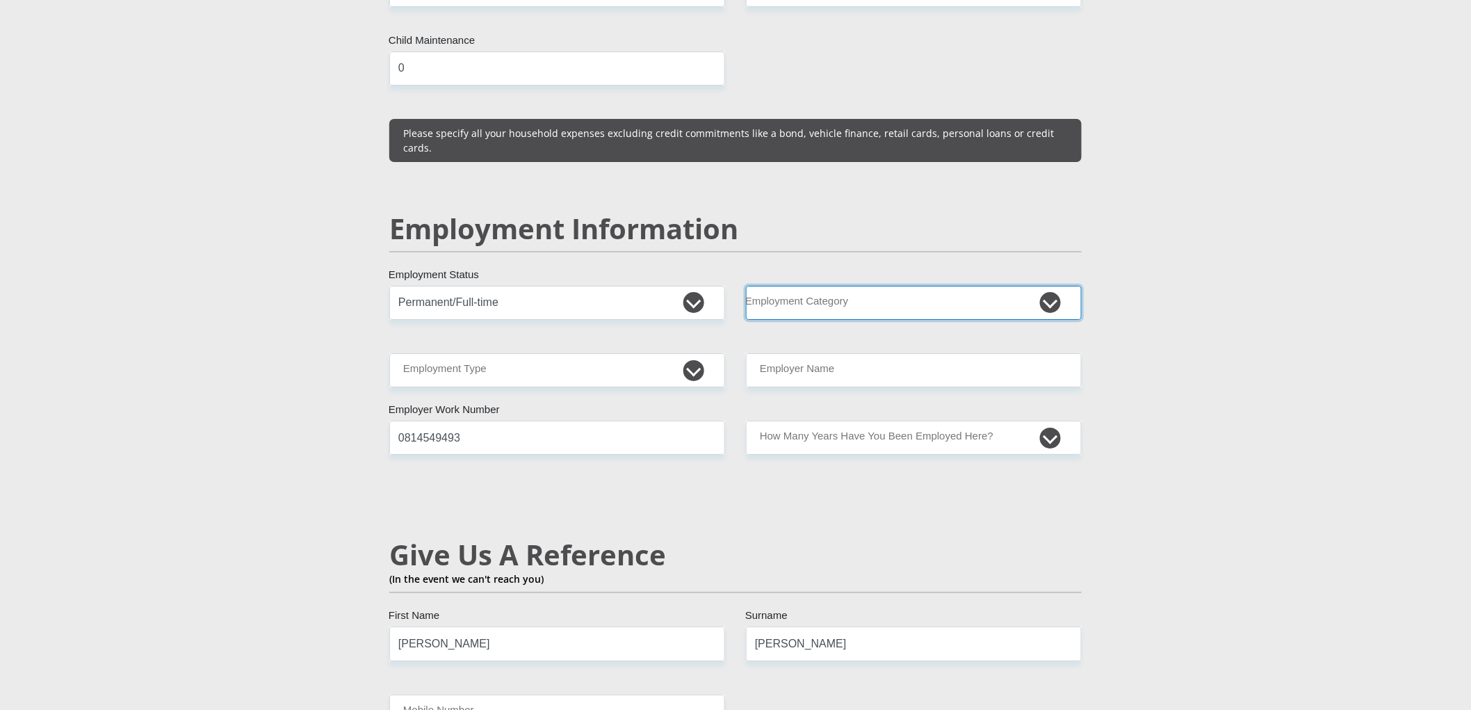
select select "67"
click at [746, 286] on select "AGRICULTURE ALCOHOL & TOBACCO CONSTRUCTION MATERIALS METALLURGY EQUIPMENT FOR R…" at bounding box center [914, 303] width 336 height 34
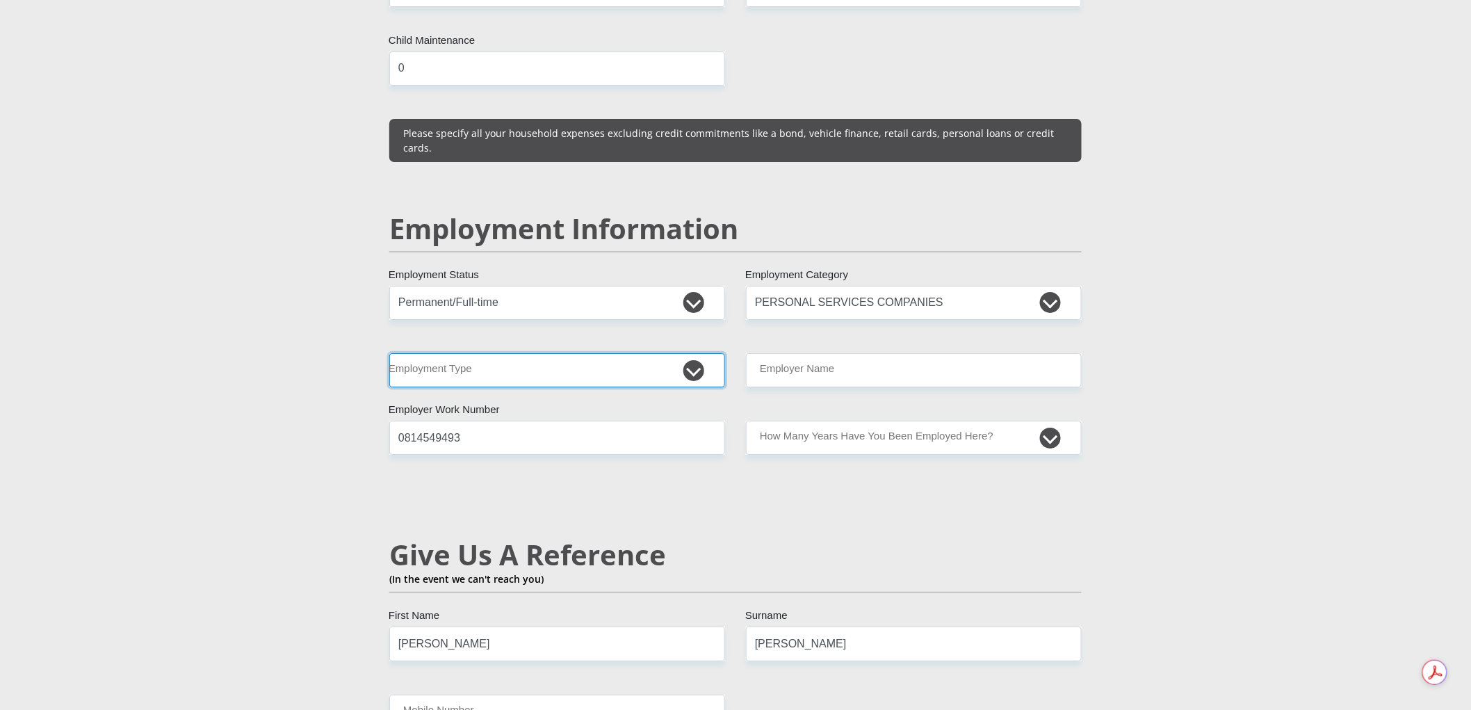
select select "Tradesman/Artisan"
click at [389, 353] on select "College/Lecturer Craft Seller Creative Driver Executive Farmer Forces - Non Com…" at bounding box center [557, 370] width 336 height 34
click at [789, 353] on input "Employer Name" at bounding box center [914, 370] width 336 height 34
type input "JustBrandsAfrica"
click at [679, 421] on input "0814549493" at bounding box center [557, 438] width 336 height 34
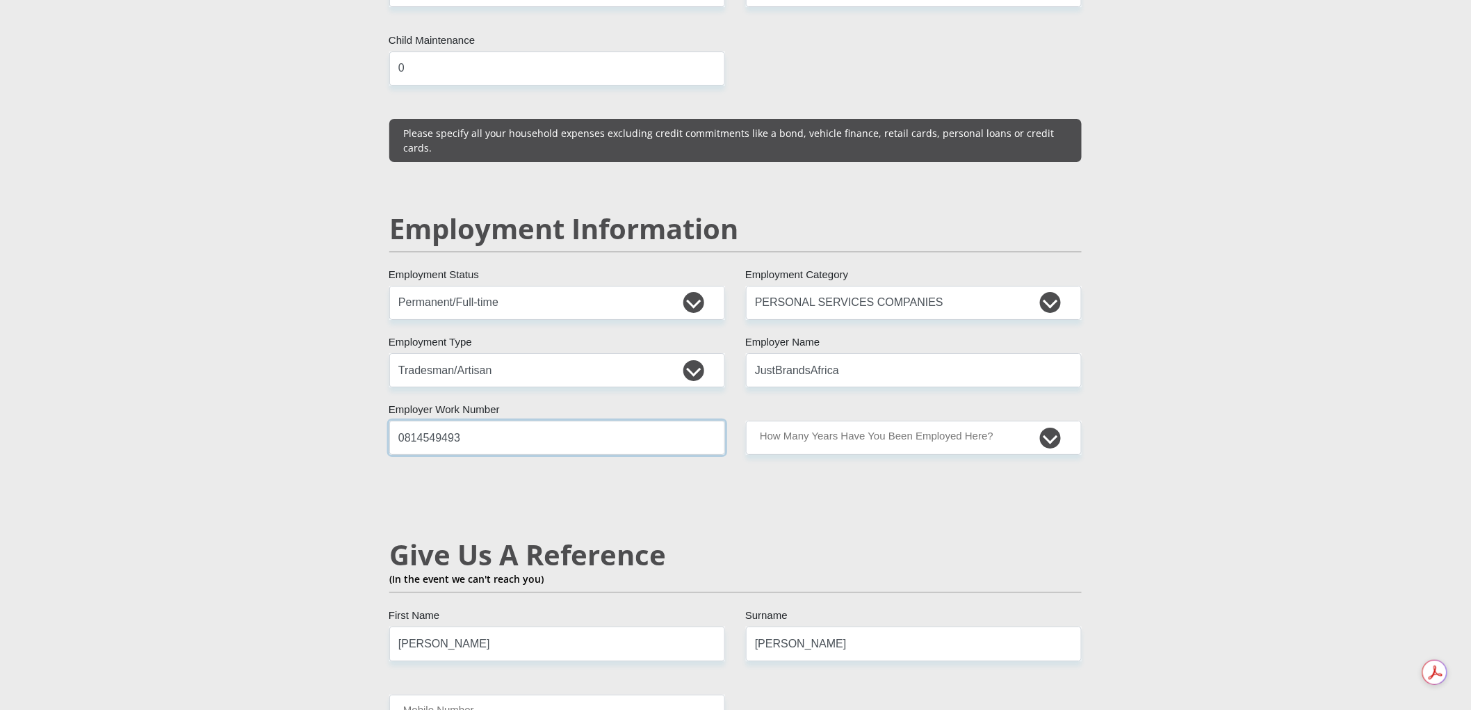
drag, startPoint x: 626, startPoint y: 403, endPoint x: 411, endPoint y: 385, distance: 215.7
click at [411, 385] on div "Mr Ms Mrs Dr Other Title Nicholas First Name Curtis Surname 9009105258083 South…" at bounding box center [735, 271] width 713 height 3966
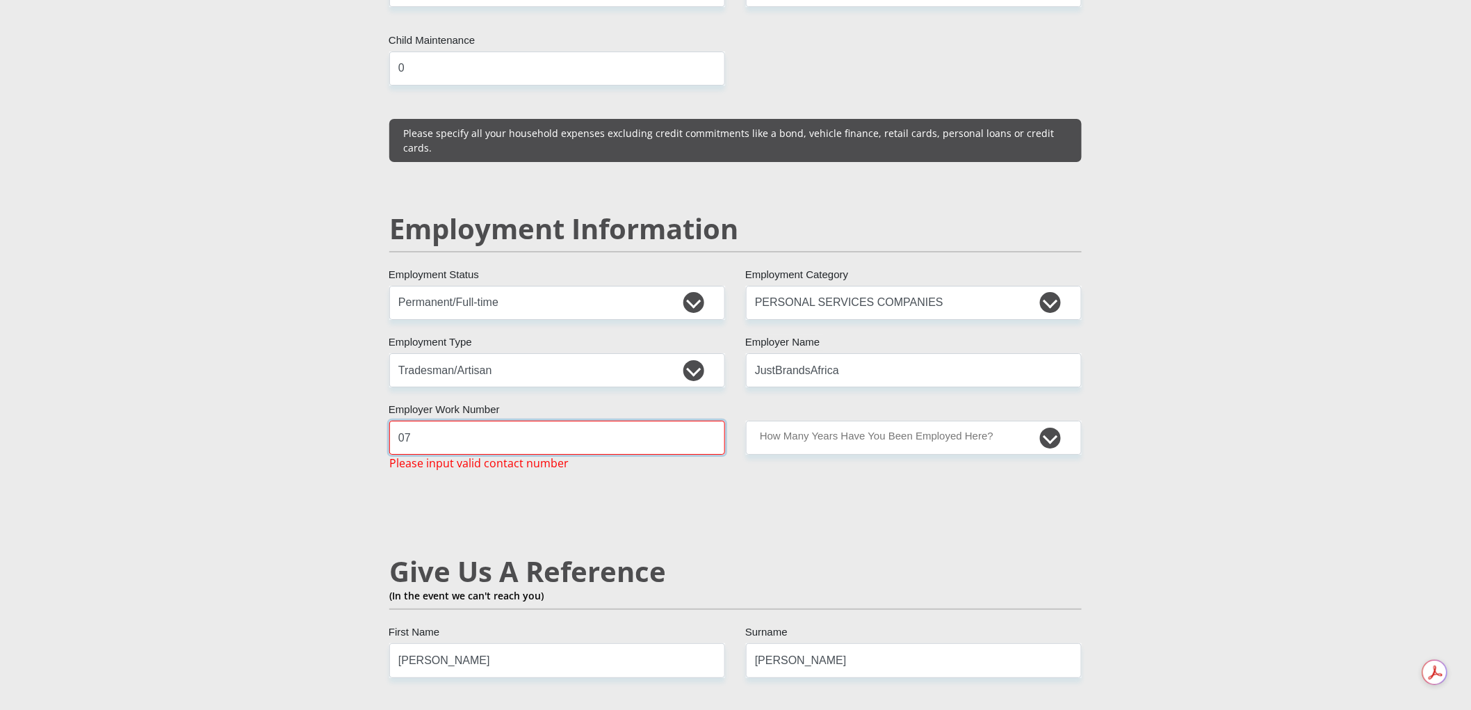
type input "0731024961"
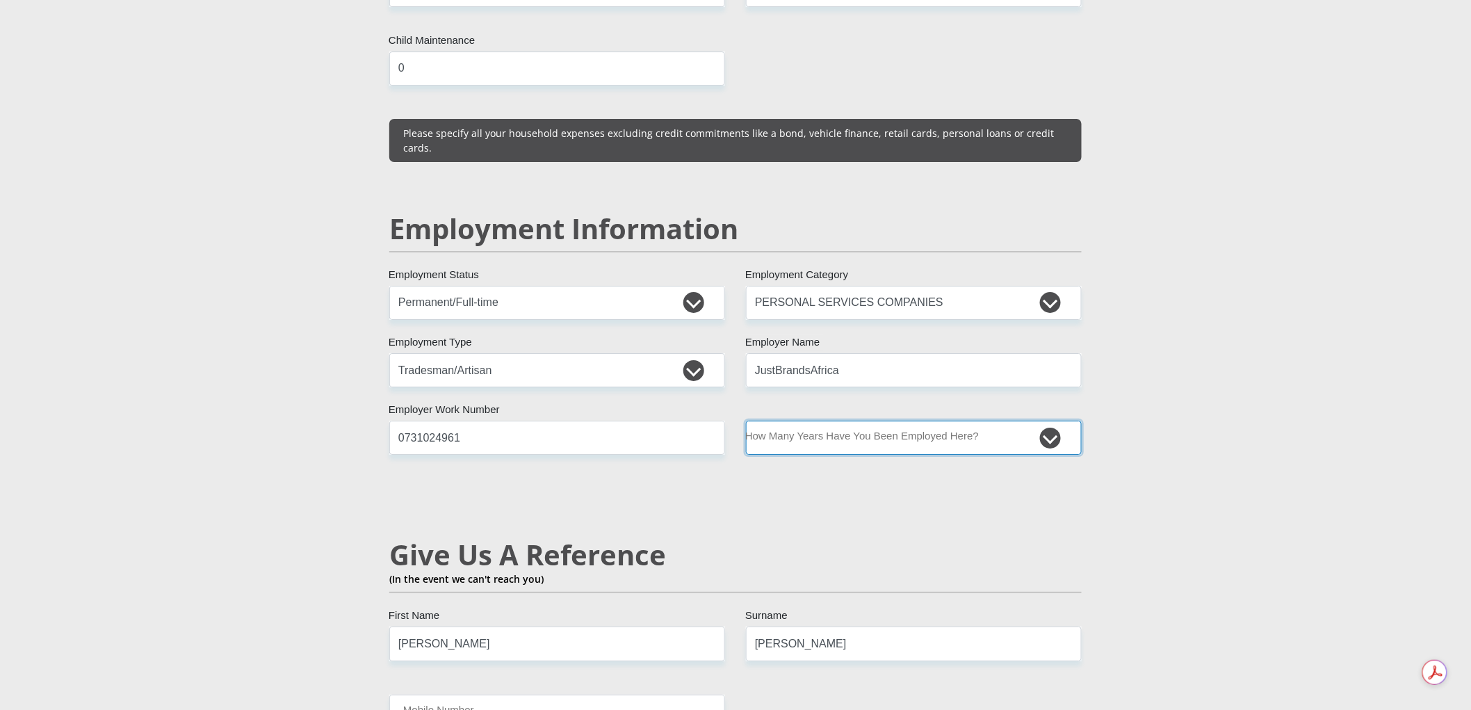
select select "48"
click at [746, 421] on select "less than 1 year 1-3 years 3-5 years 5+ years" at bounding box center [914, 438] width 336 height 34
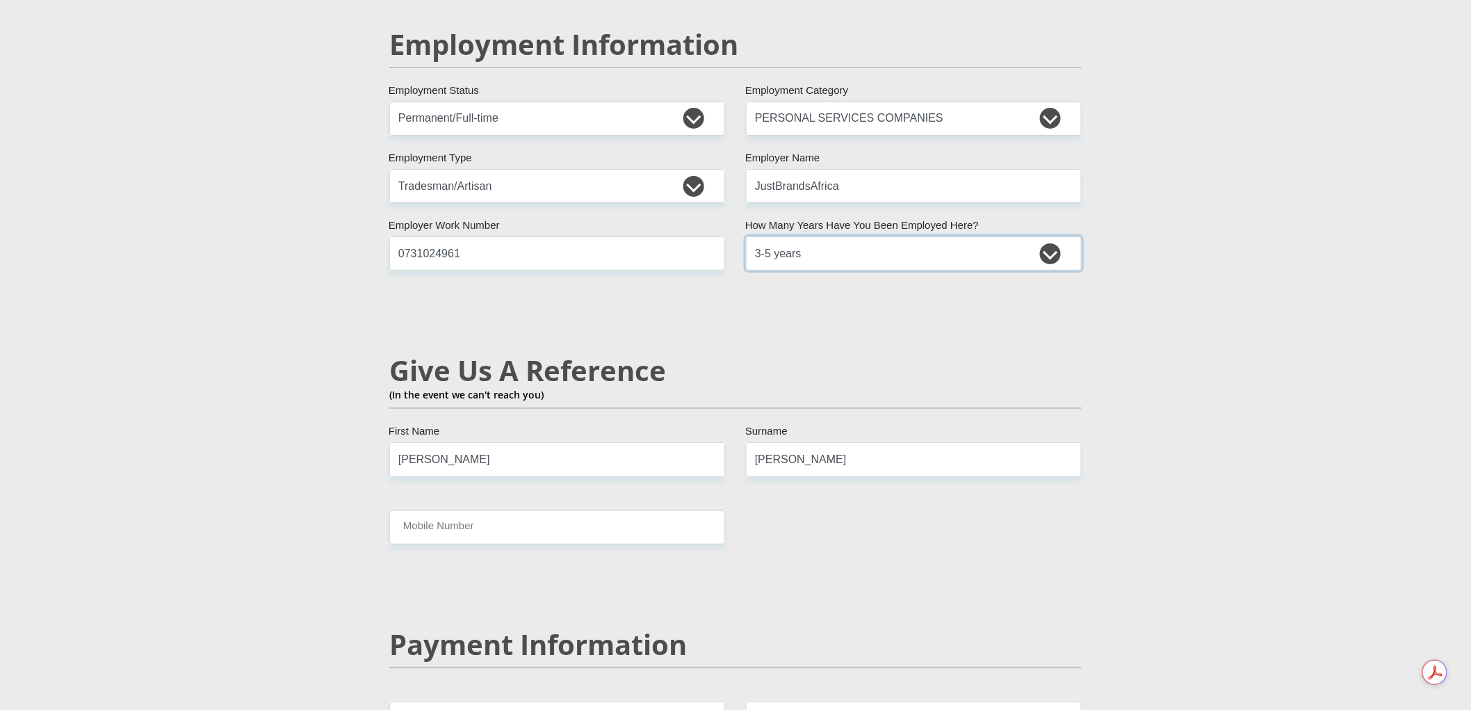
scroll to position [2132, 0]
click at [483, 442] on input "Nicholas" at bounding box center [557, 459] width 336 height 34
type input "N"
type input "Lana"
click at [836, 442] on input "Curtis" at bounding box center [914, 459] width 336 height 34
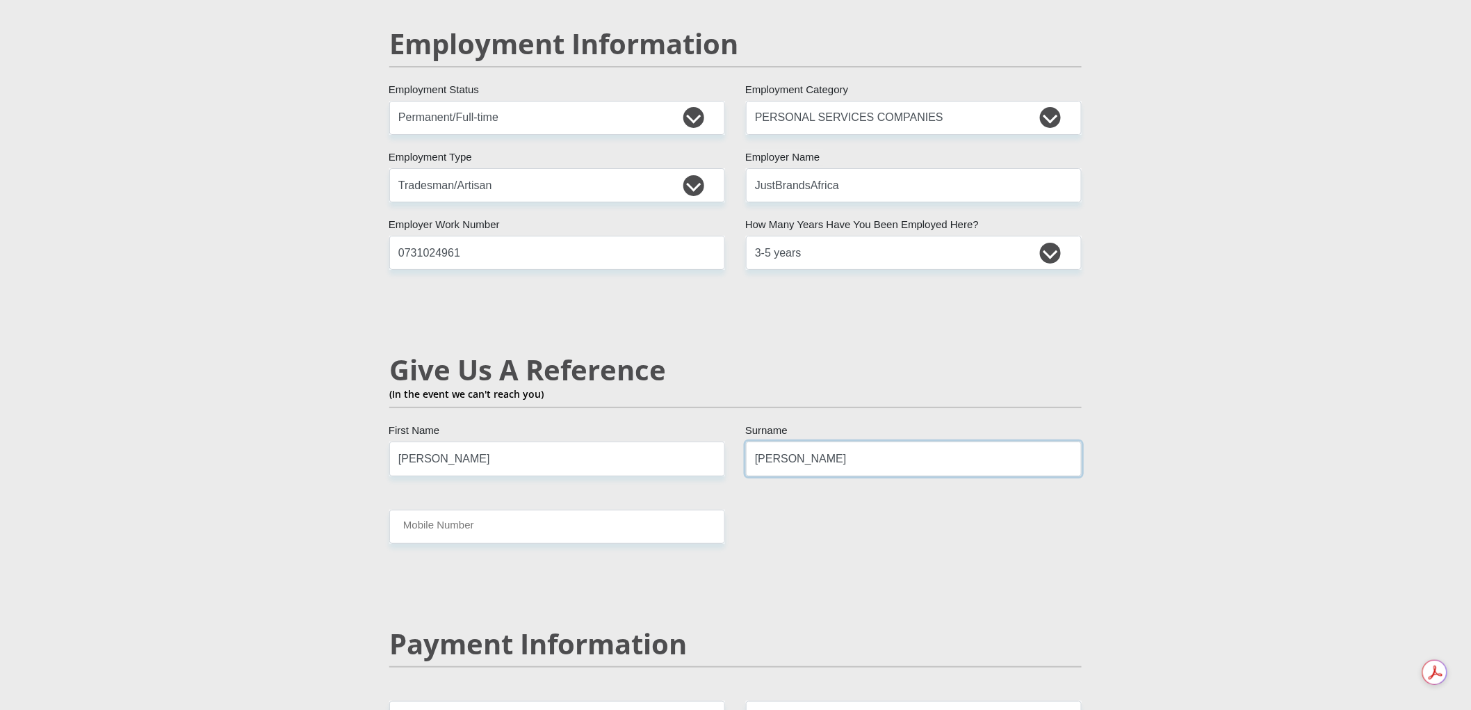
drag, startPoint x: 835, startPoint y: 429, endPoint x: 754, endPoint y: 428, distance: 81.4
click at [754, 442] on input "Curtis" at bounding box center [914, 459] width 336 height 34
type input "Samuels"
click at [468, 512] on div "Mr Ms Mrs Dr Other Title Nicholas First Name Curtis Surname 9009105258083 South…" at bounding box center [735, 86] width 713 height 3966
click at [469, 510] on input "Mobile Number" at bounding box center [557, 527] width 336 height 34
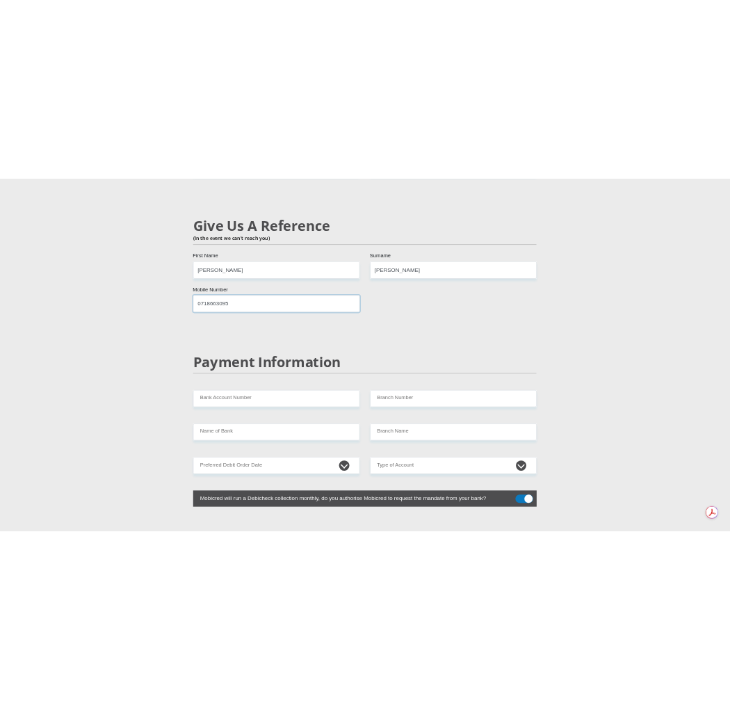
scroll to position [2503, 0]
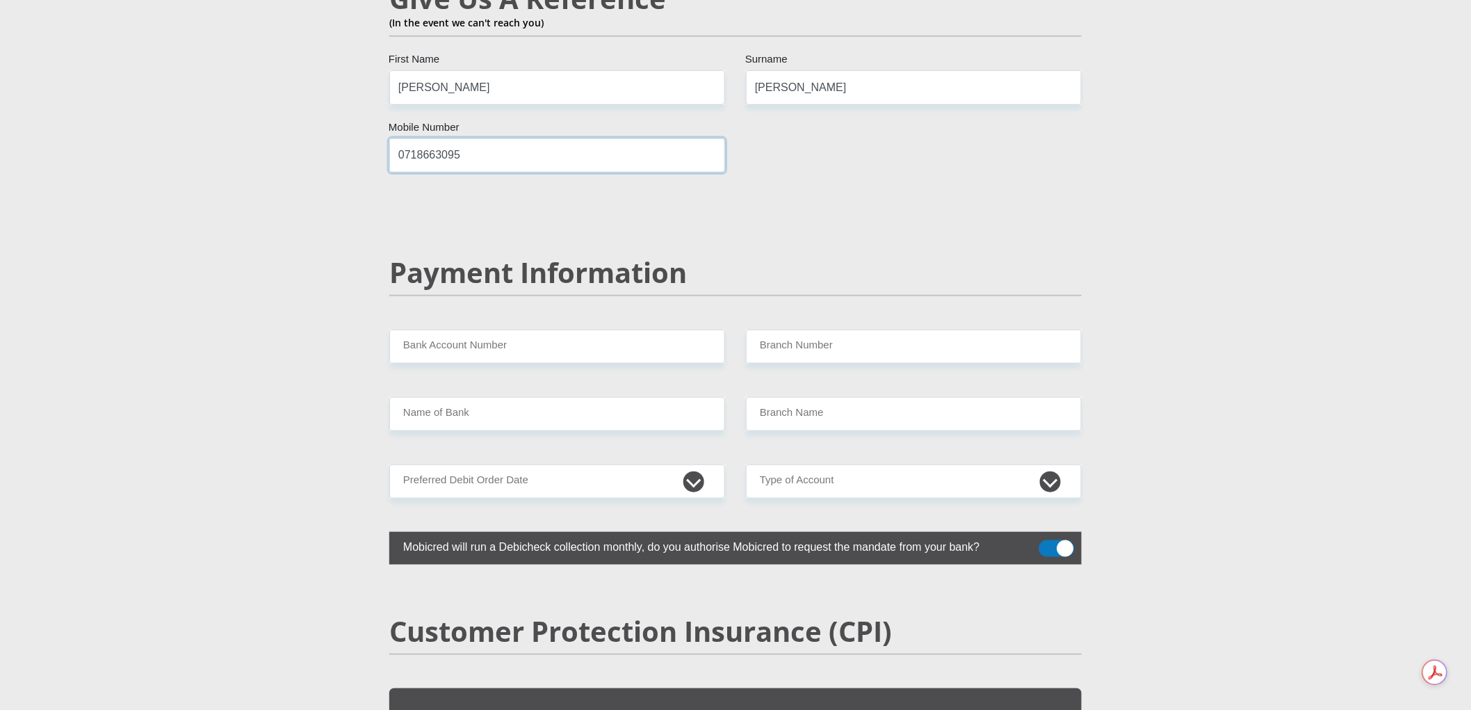
type input "0718663095"
click at [471, 330] on input "Bank Account Number" at bounding box center [557, 347] width 336 height 34
type input "10256889048"
click at [793, 330] on input "Branch Number" at bounding box center [914, 347] width 336 height 34
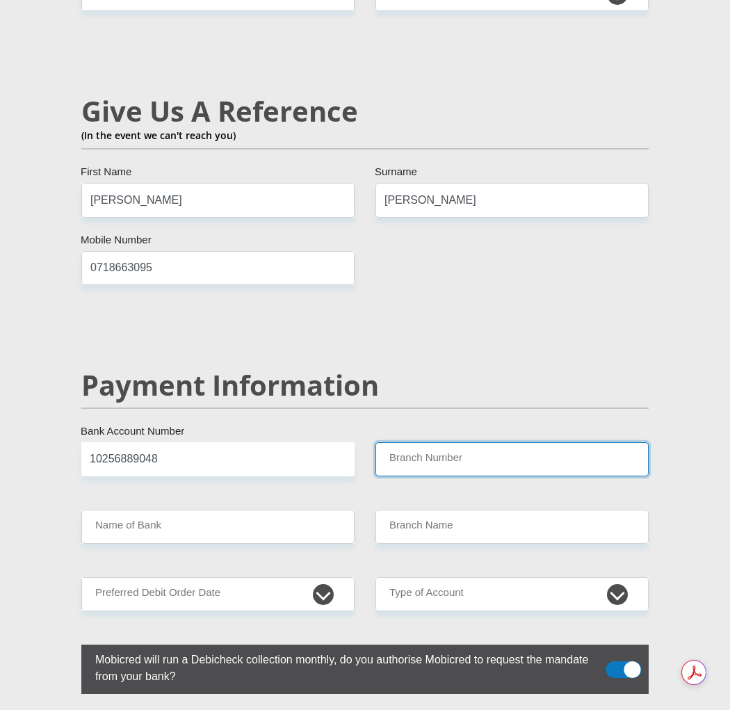
click at [477, 449] on input "Branch Number" at bounding box center [512, 459] width 273 height 34
paste input "7654"
type input "7654"
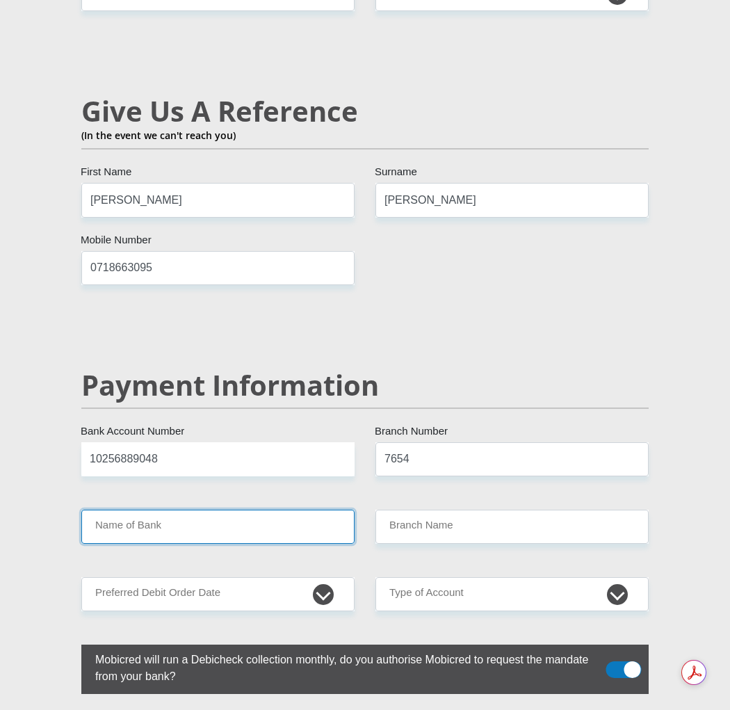
click at [185, 510] on input "Name of Bank" at bounding box center [217, 527] width 273 height 34
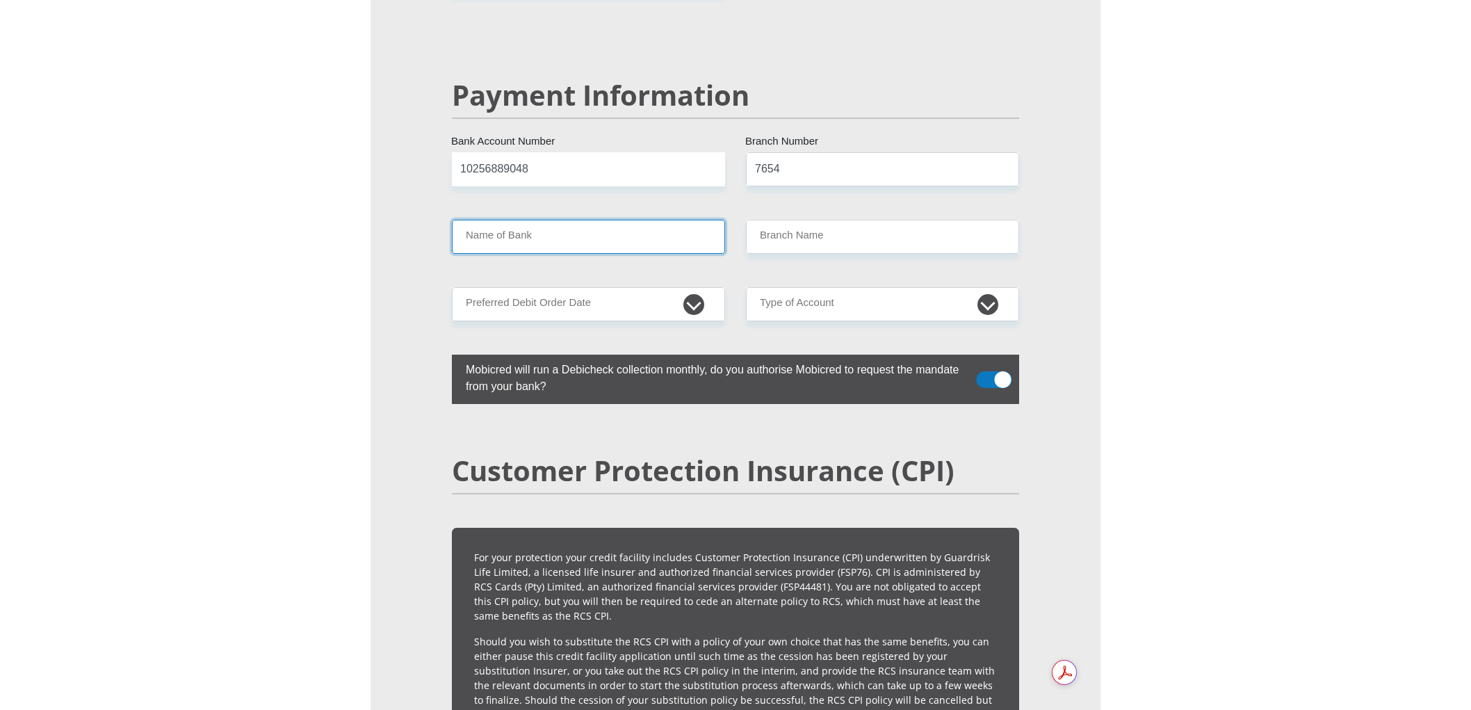
scroll to position [2568, 0]
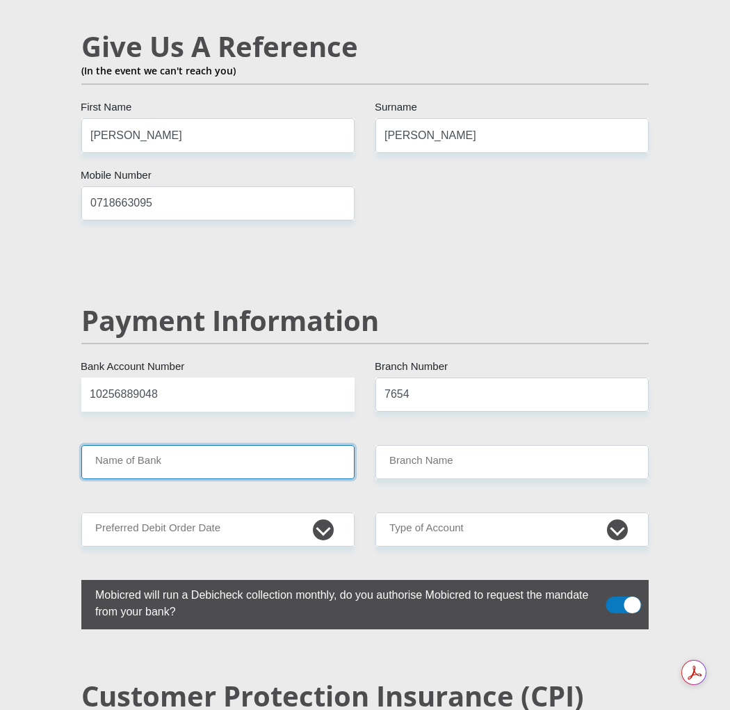
click at [159, 458] on input "Name of Bank" at bounding box center [217, 462] width 273 height 34
click at [150, 452] on input "Name of Bank" at bounding box center [217, 462] width 273 height 34
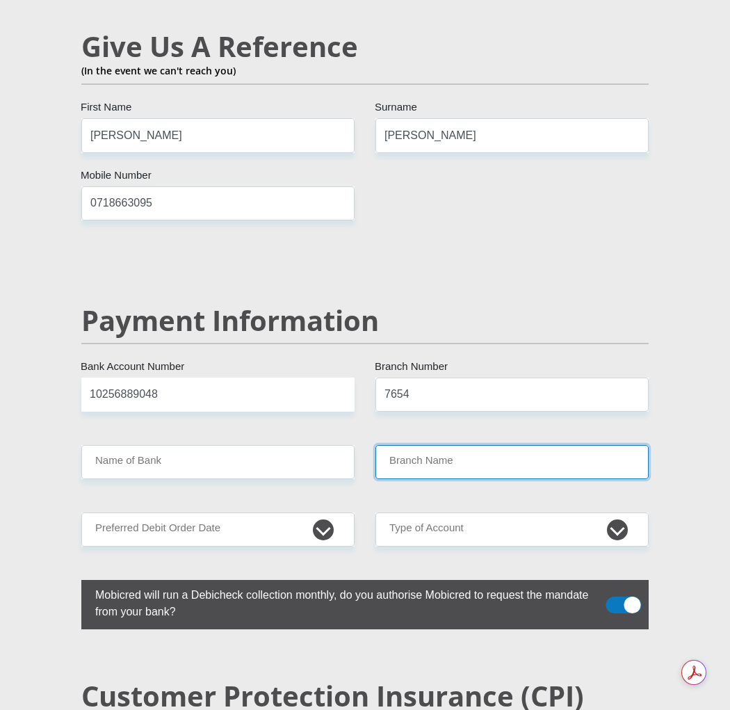
click at [430, 445] on input "Branch Name" at bounding box center [512, 462] width 273 height 34
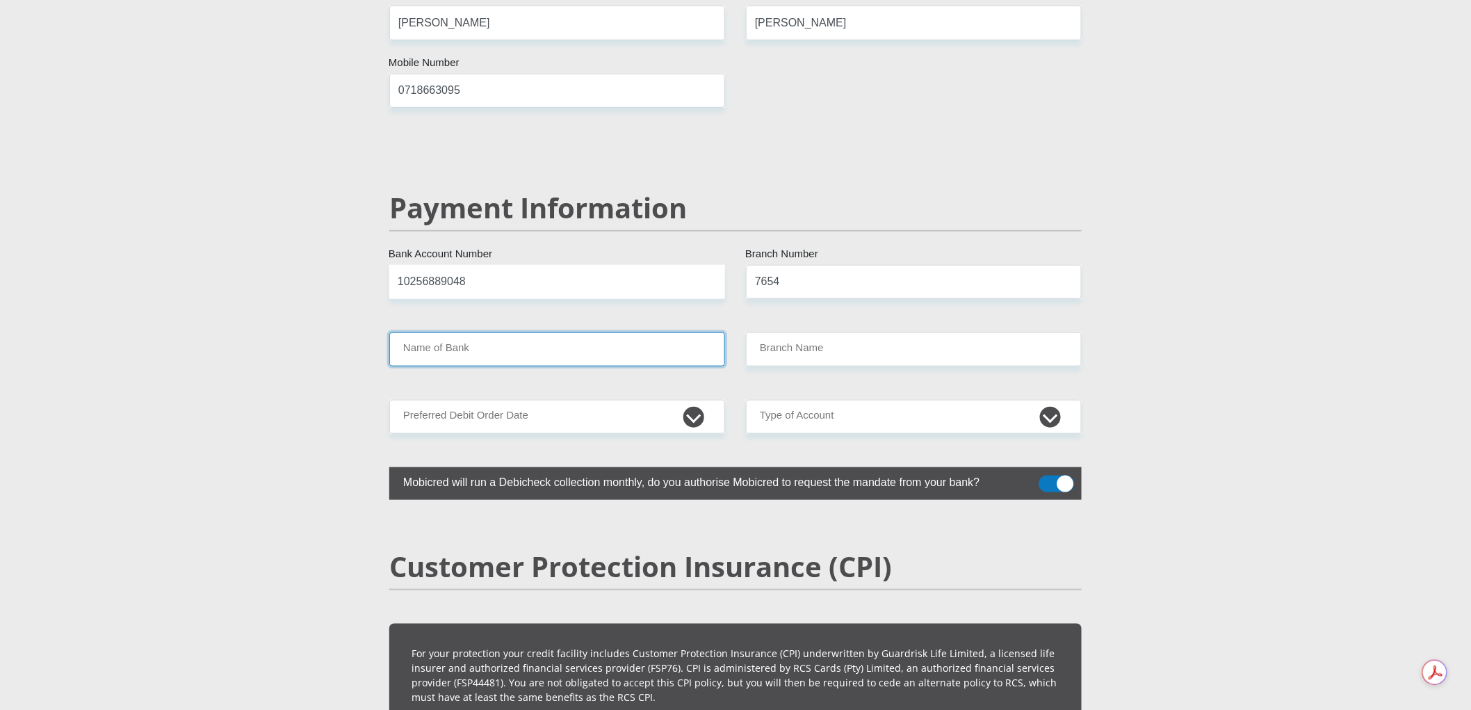
click at [512, 332] on input "Name of Bank" at bounding box center [557, 349] width 336 height 34
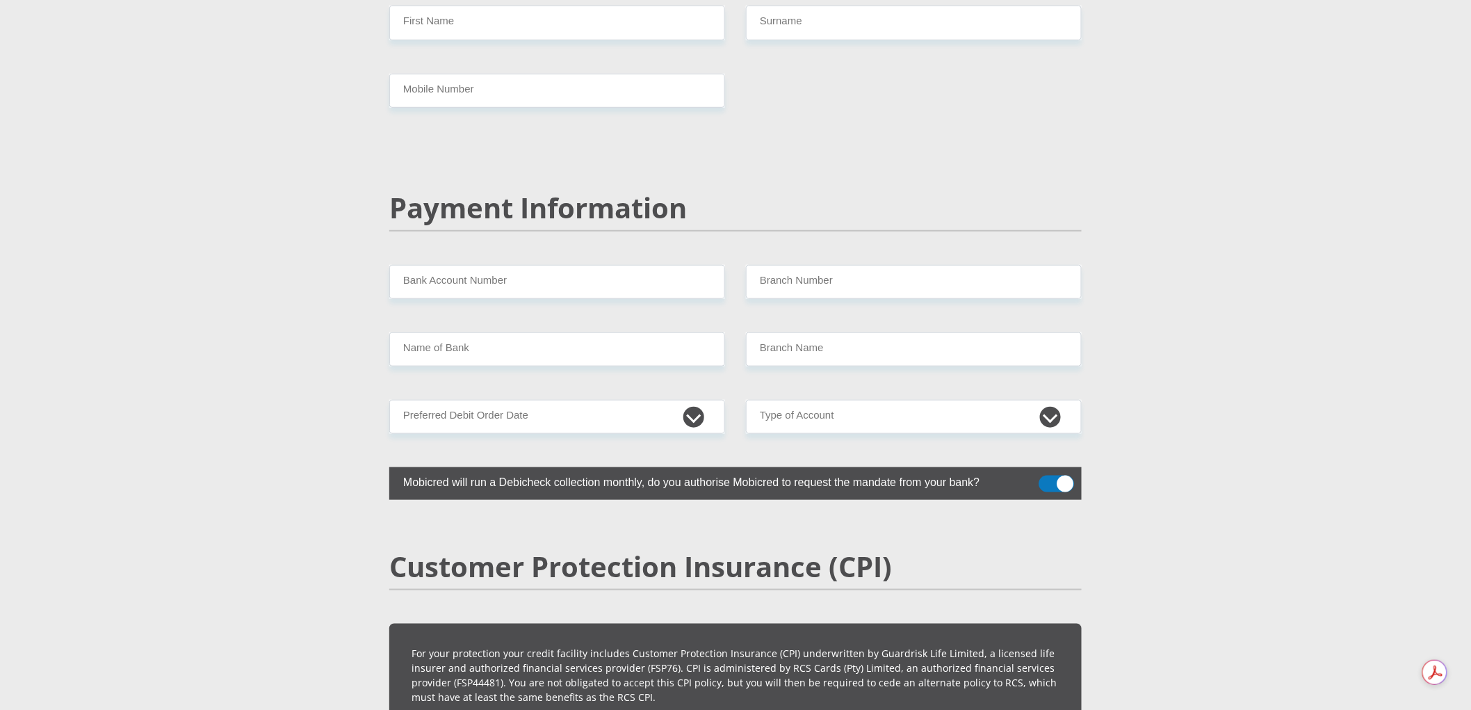
scroll to position [2568, 0]
click at [502, 332] on input "Name of Bank" at bounding box center [557, 349] width 336 height 34
click at [805, 265] on input "Branch Number" at bounding box center [914, 282] width 336 height 34
click at [556, 332] on input "Name of Bank" at bounding box center [557, 349] width 336 height 34
click at [776, 332] on input "Branch Name" at bounding box center [914, 349] width 336 height 34
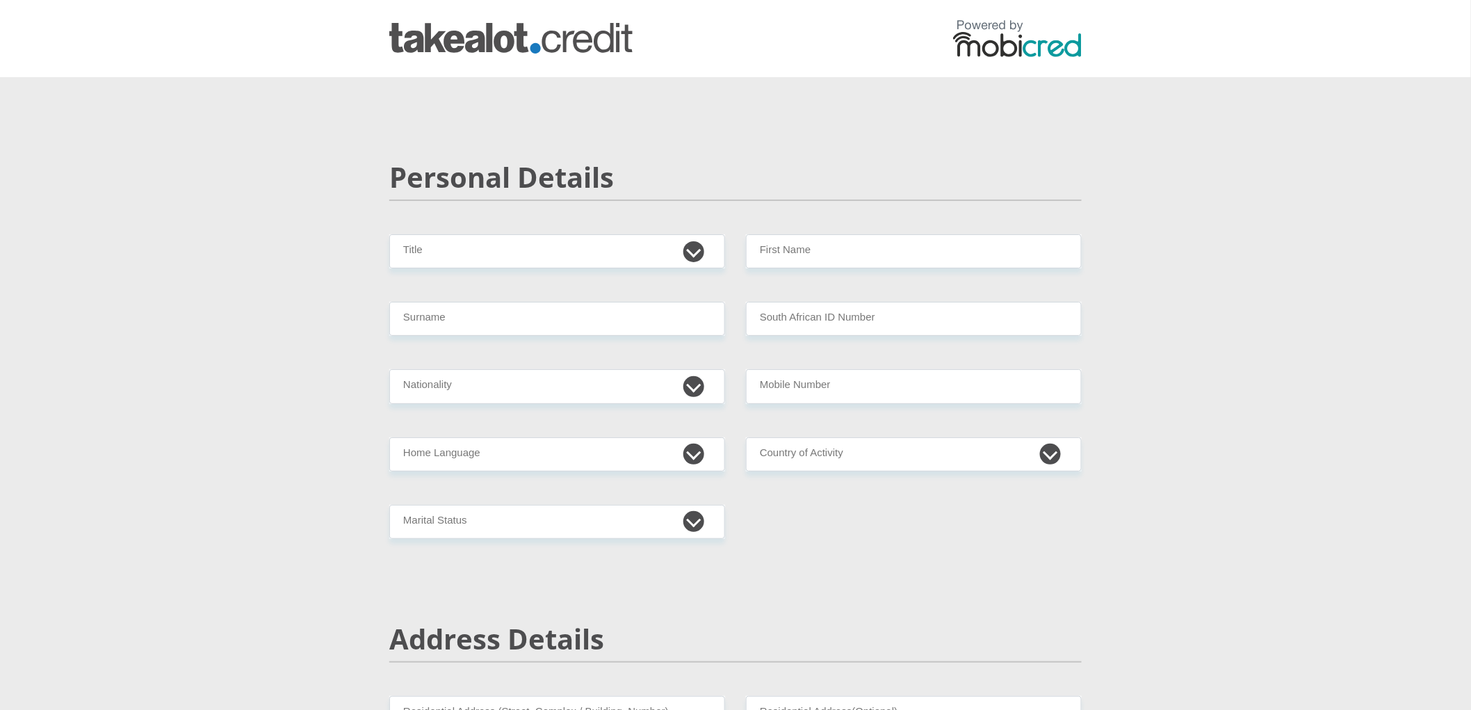
scroll to position [0, 0]
select select "Mr"
click at [389, 235] on select "Mr Ms Mrs Dr [PERSON_NAME]" at bounding box center [557, 252] width 336 height 34
click at [835, 246] on input "First Name" at bounding box center [914, 252] width 336 height 34
type input "Nicholas"
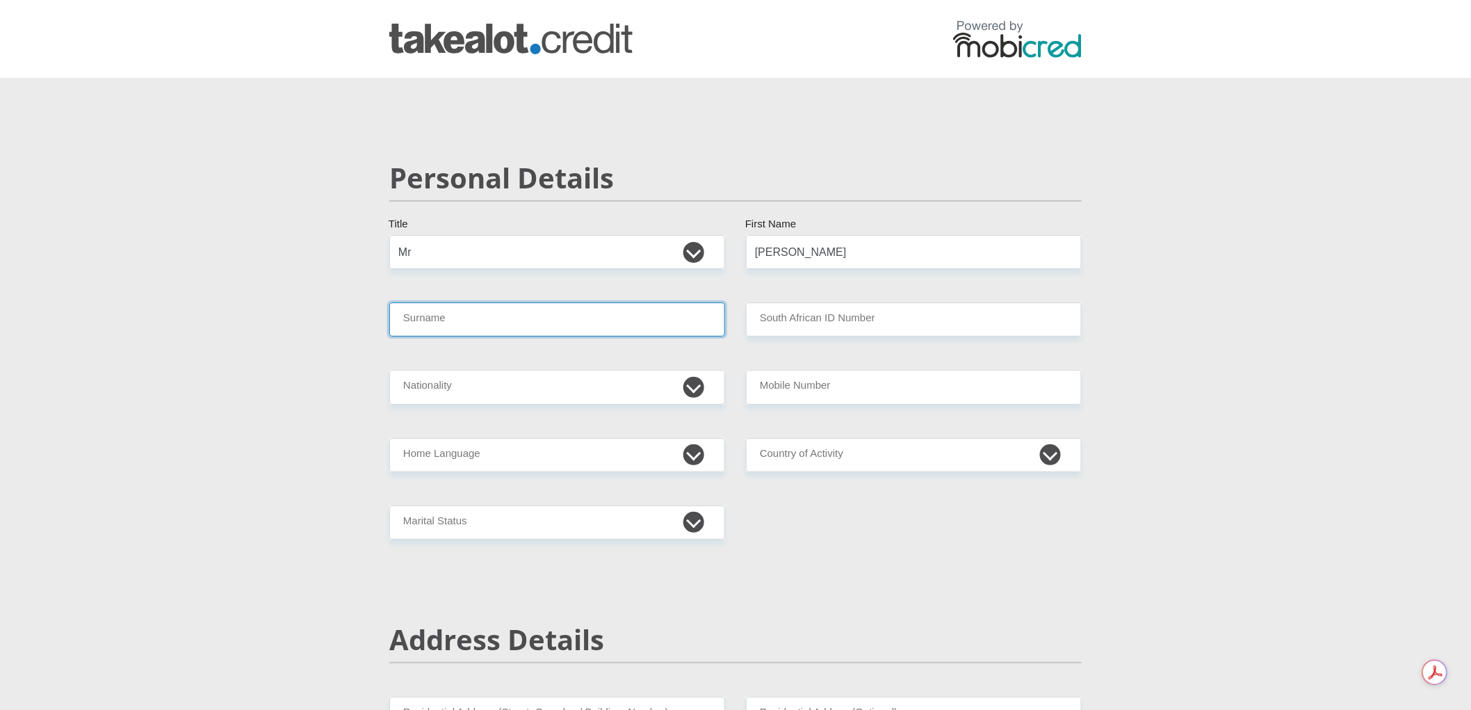
type input "Curtis"
select select "ZAF"
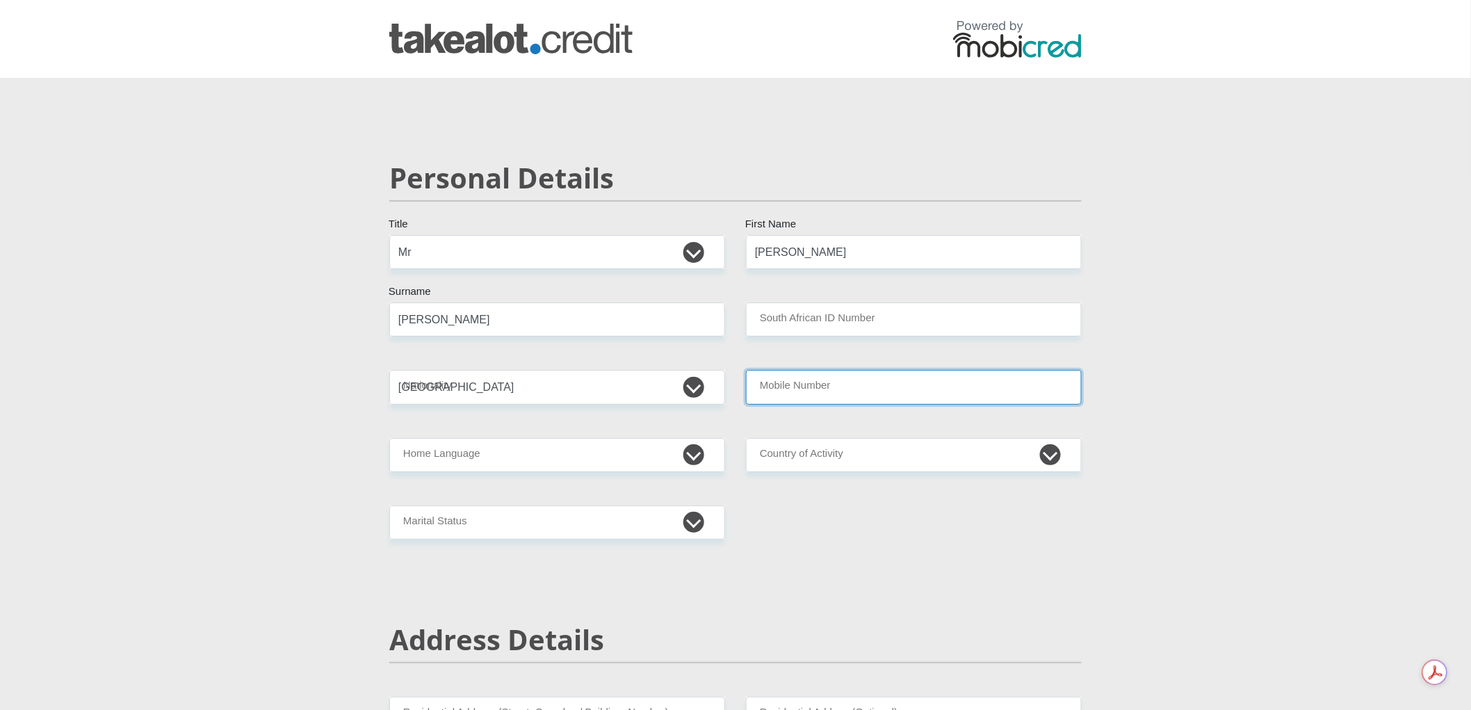
type input "0814549493"
click at [816, 322] on input "South African ID Number" at bounding box center [914, 319] width 336 height 34
type input "9009105258083"
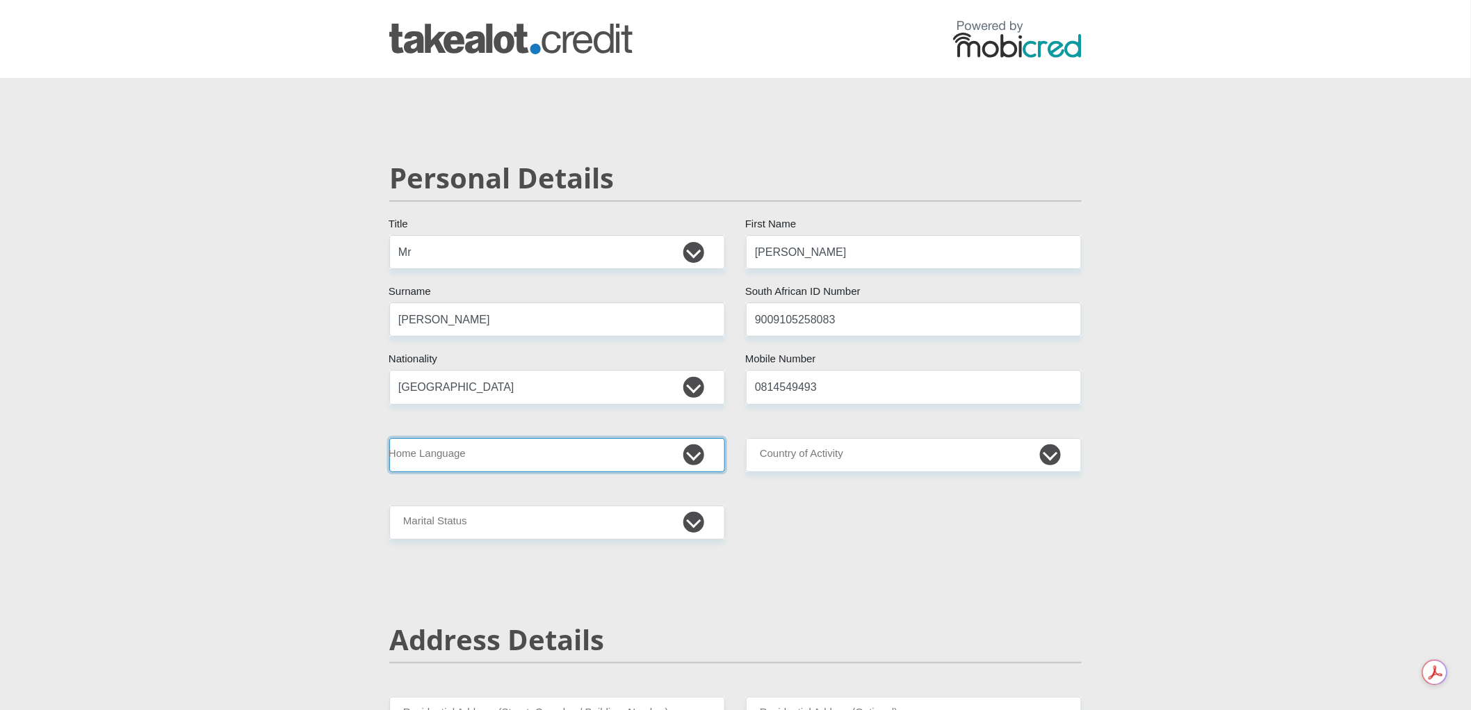
drag, startPoint x: 690, startPoint y: 457, endPoint x: 207, endPoint y: 330, distance: 499.1
